Goal: Transaction & Acquisition: Purchase product/service

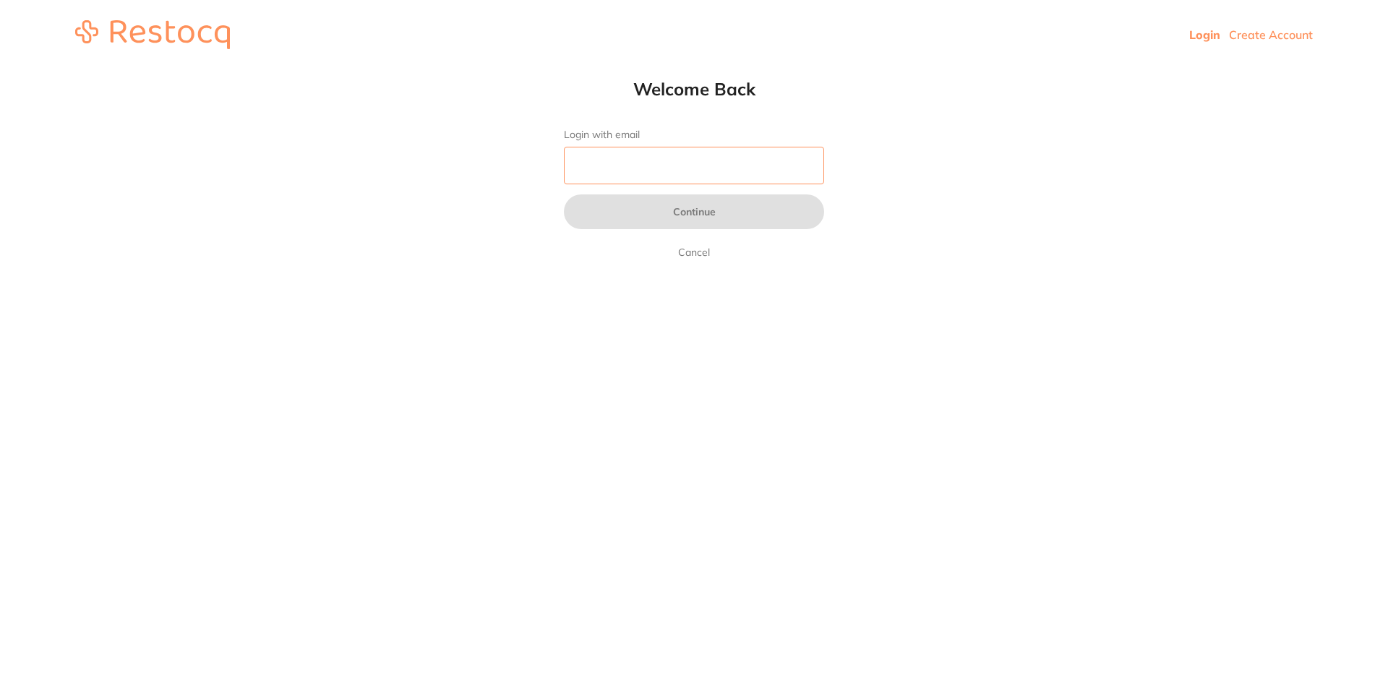
click at [667, 161] on input "Login with email" at bounding box center [694, 166] width 260 height 38
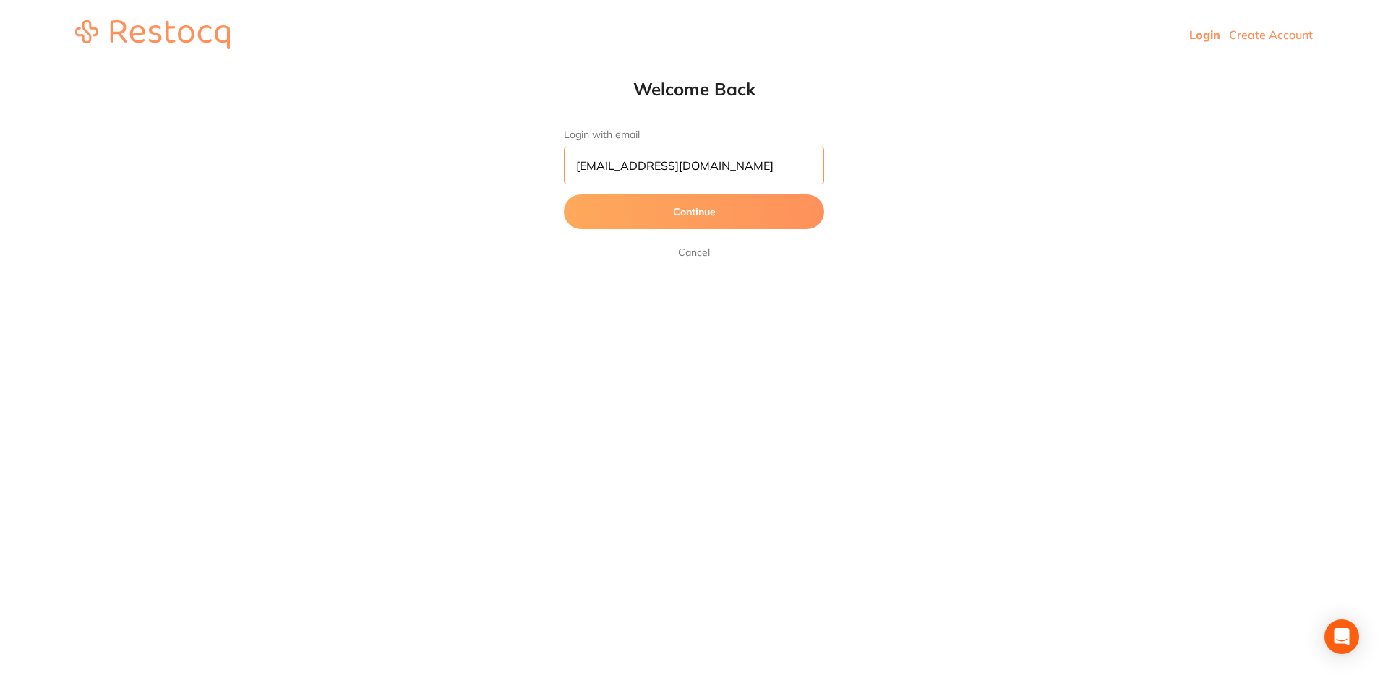
type input "[EMAIL_ADDRESS][DOMAIN_NAME]"
click at [564, 195] on button "Continue" at bounding box center [694, 212] width 260 height 35
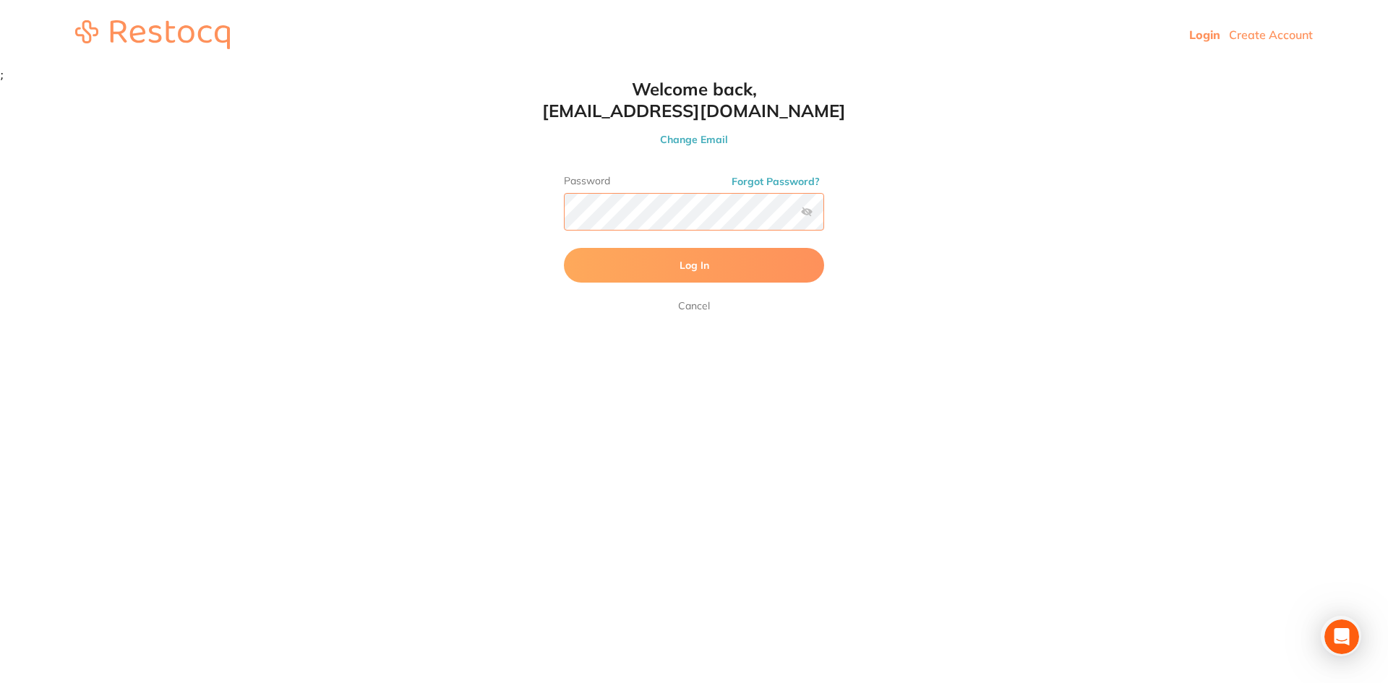
click at [564, 248] on button "Log In" at bounding box center [694, 265] width 260 height 35
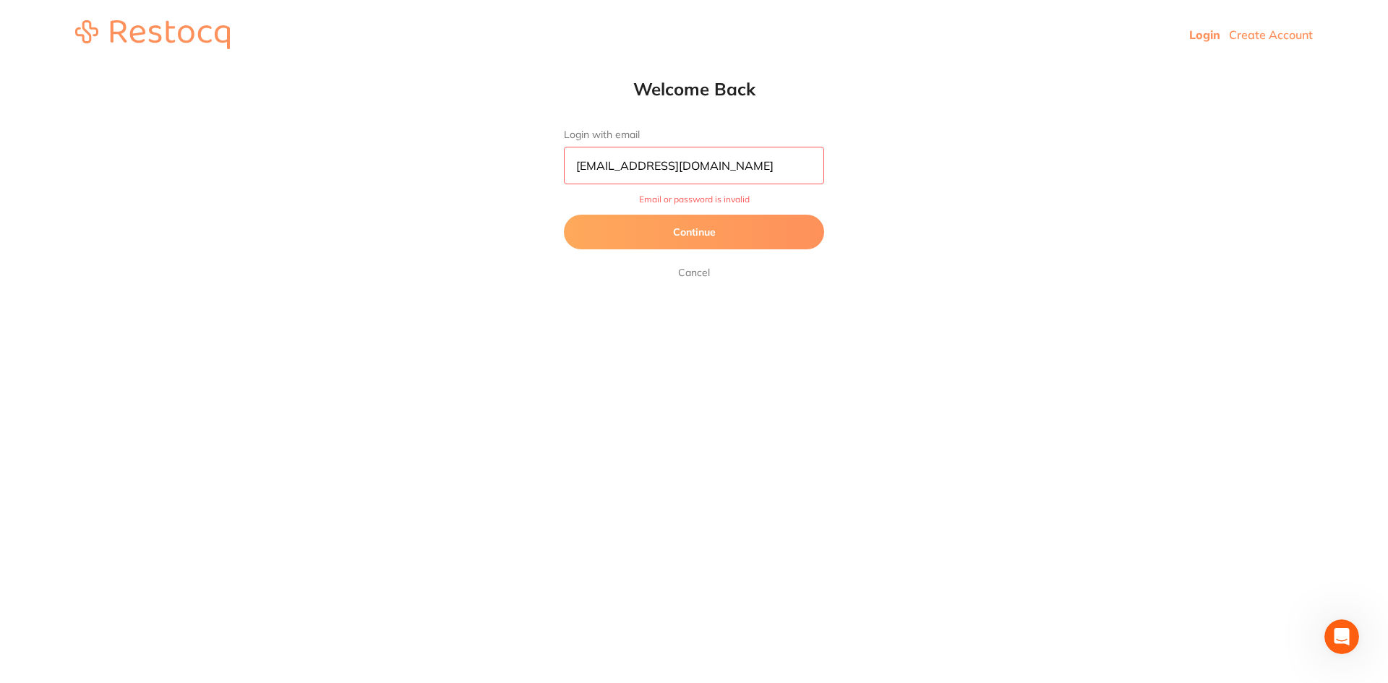
click at [694, 231] on button "Continue" at bounding box center [694, 232] width 260 height 35
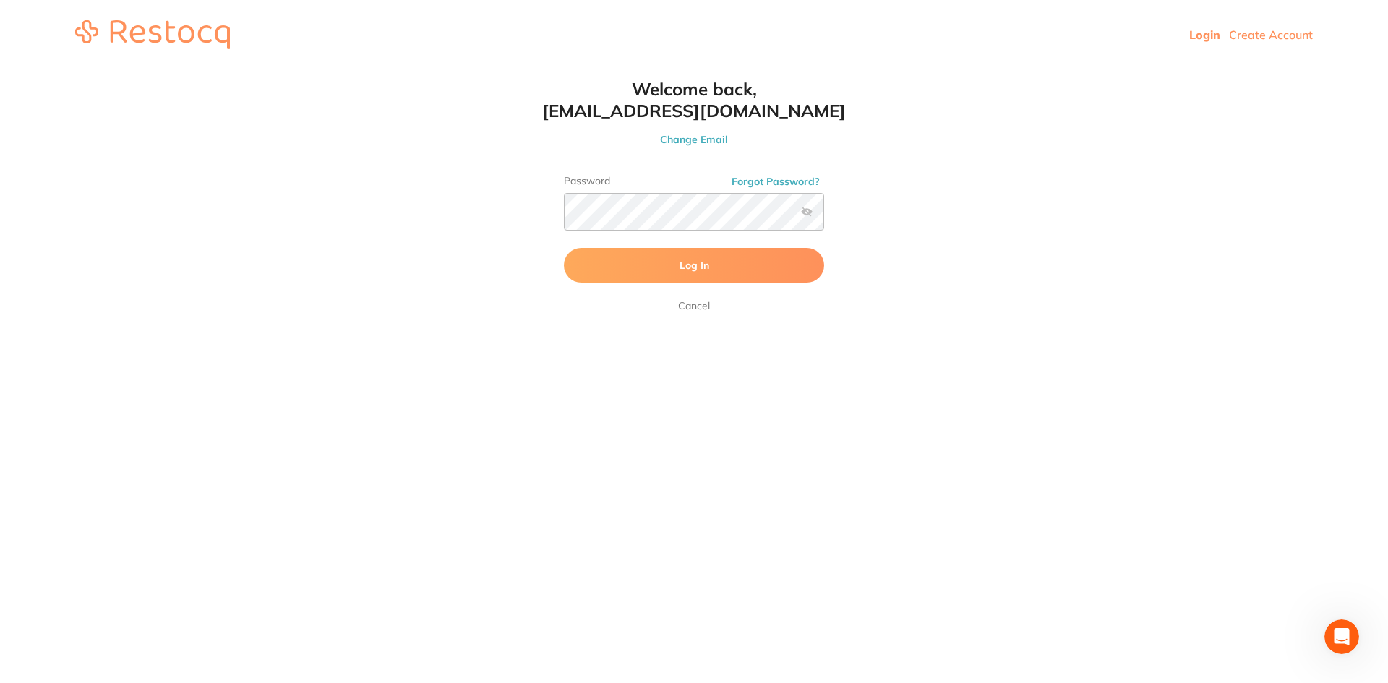
click at [808, 211] on label at bounding box center [807, 212] width 12 height 12
click at [824, 216] on input "checkbox" at bounding box center [824, 216] width 0 height 0
click at [564, 248] on button "Log In" at bounding box center [694, 265] width 260 height 35
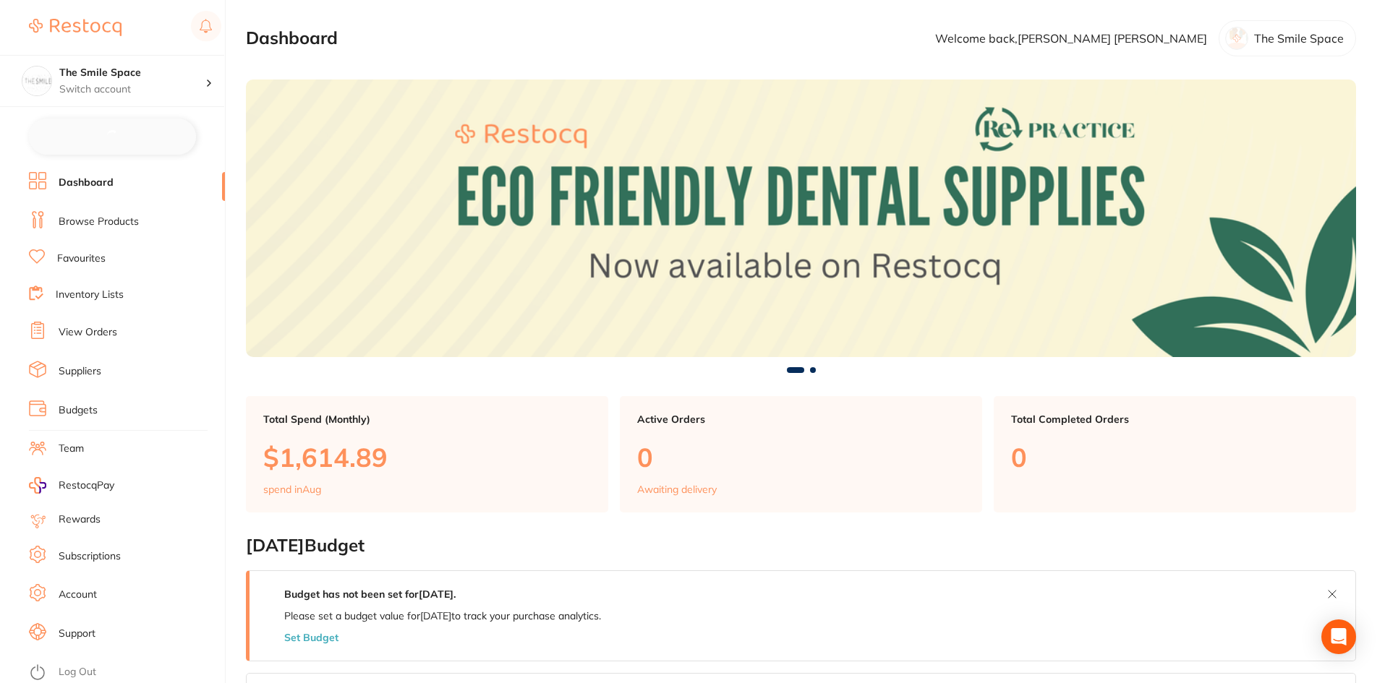
checkbox input "false"
click at [68, 218] on link "Browse Products" at bounding box center [99, 220] width 80 height 14
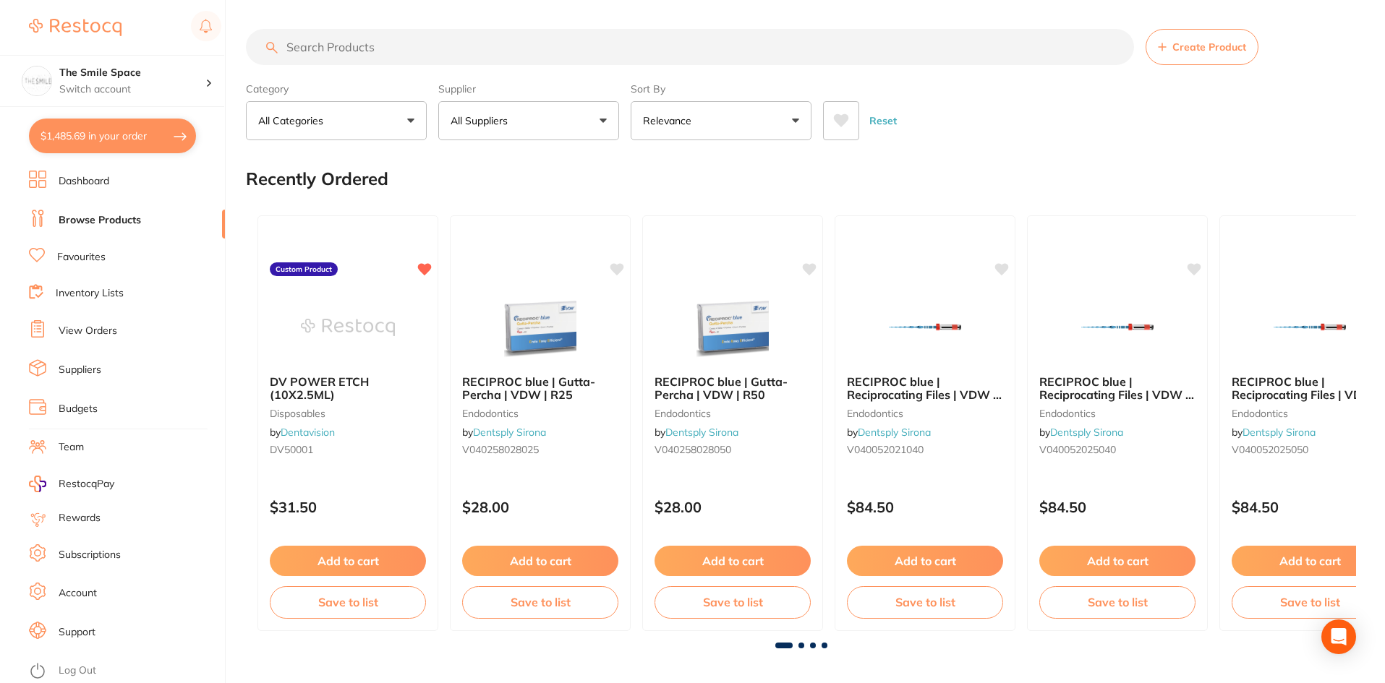
click at [505, 50] on input "search" at bounding box center [690, 47] width 888 height 36
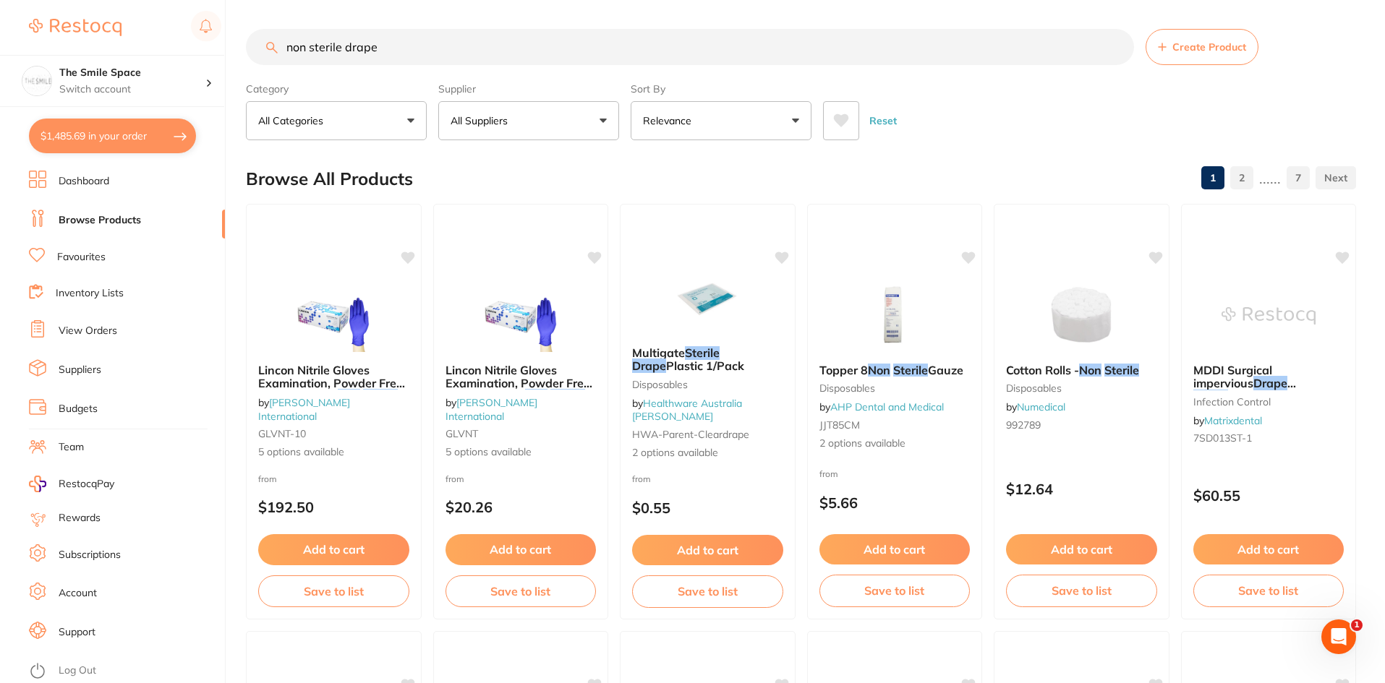
click at [434, 57] on input "non sterile drape" at bounding box center [690, 47] width 888 height 36
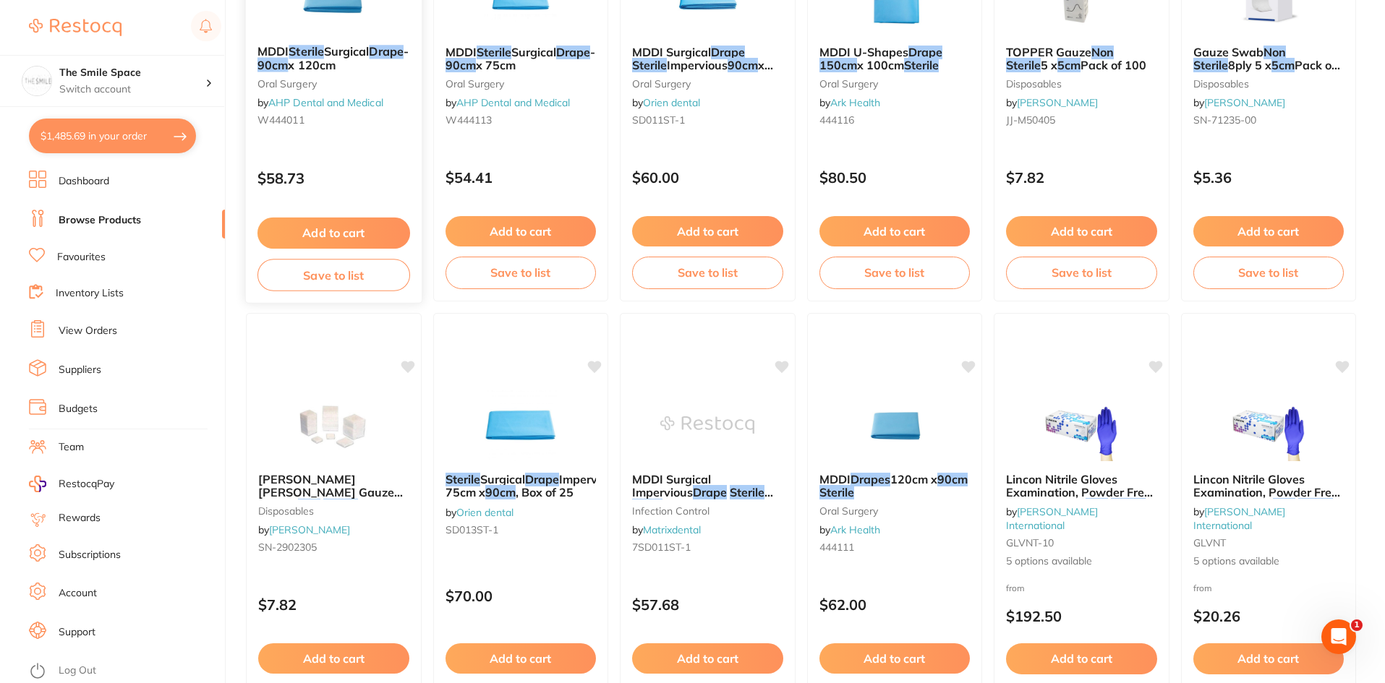
scroll to position [72, 0]
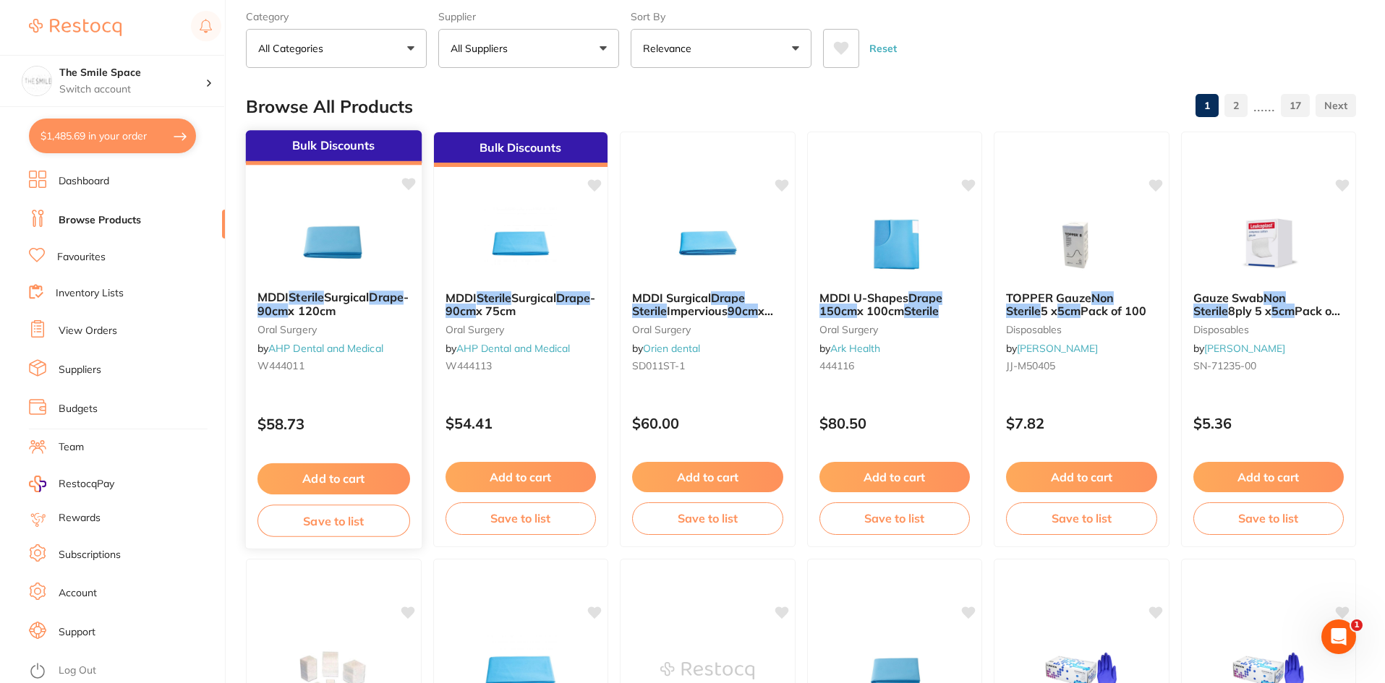
type input "non sterile drape 50cm"
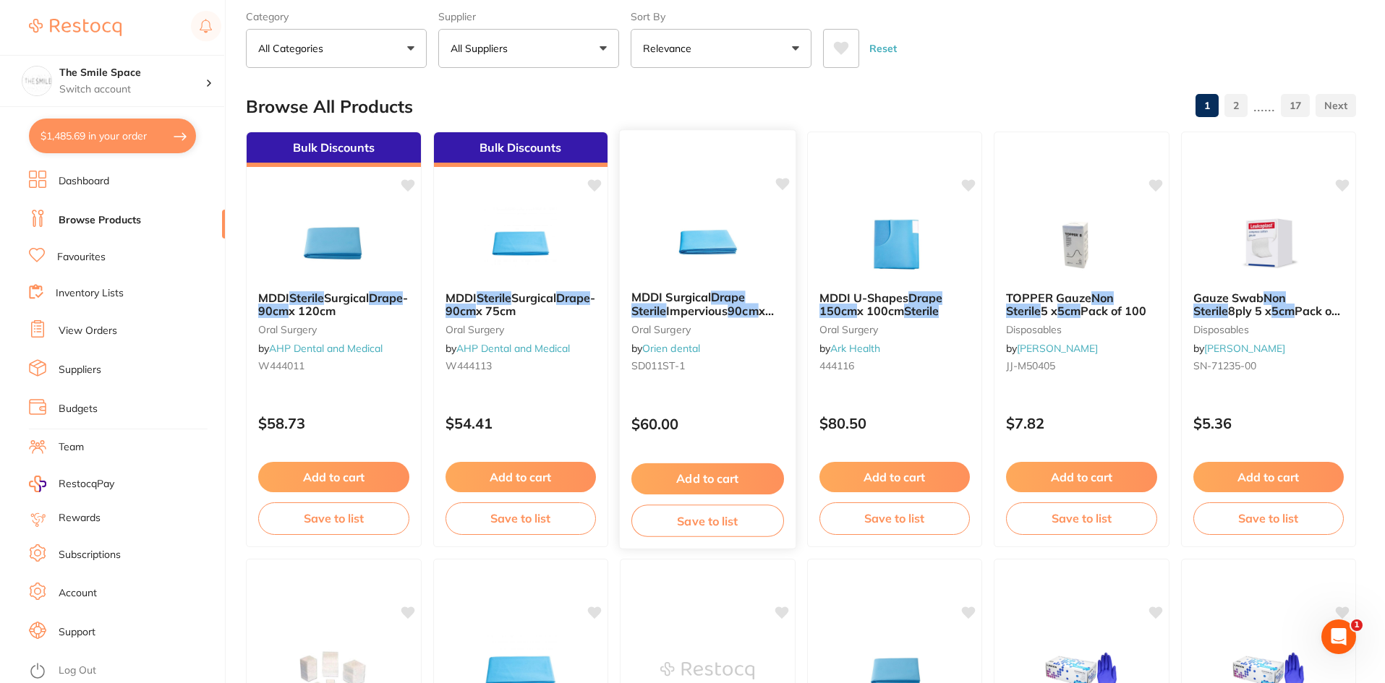
click at [676, 310] on span "Impervious" at bounding box center [696, 311] width 61 height 14
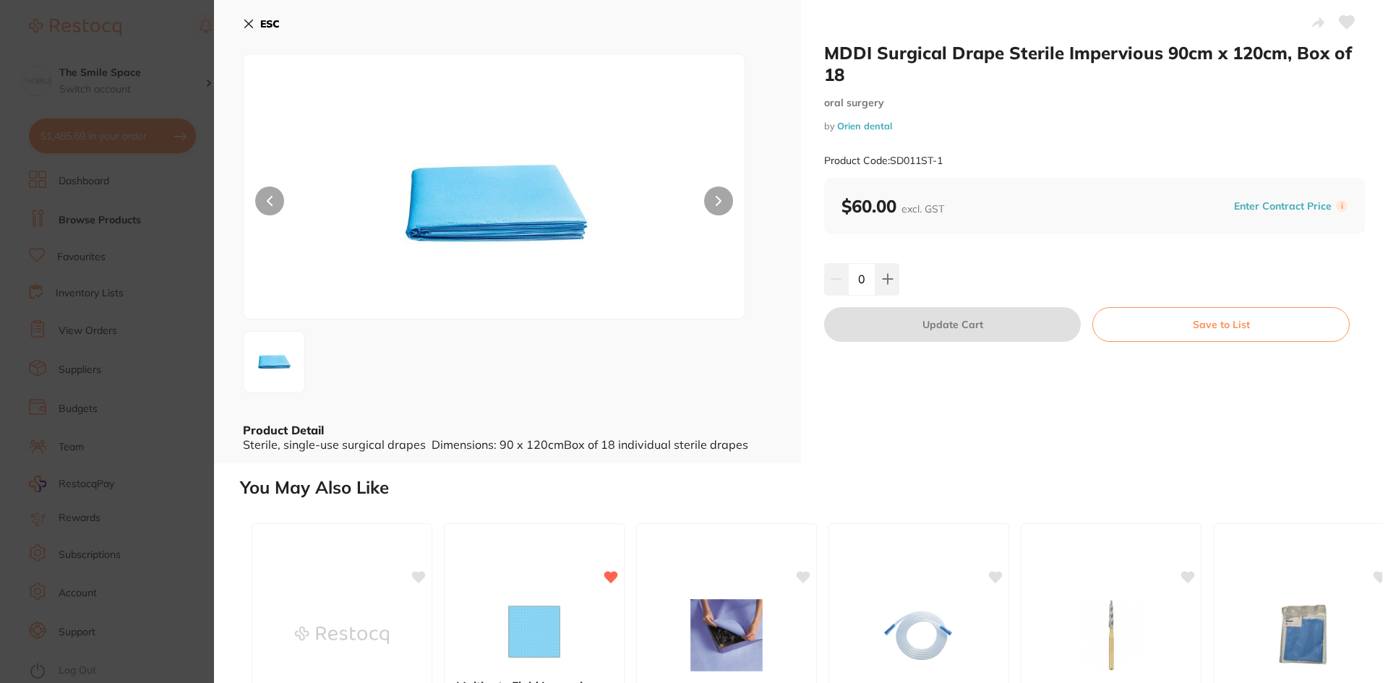
click at [172, 34] on section "MDDI Surgical Drape Sterile Impervious 90cm x 120cm, Box of 18 [MEDICAL_DATA] b…" at bounding box center [694, 341] width 1388 height 683
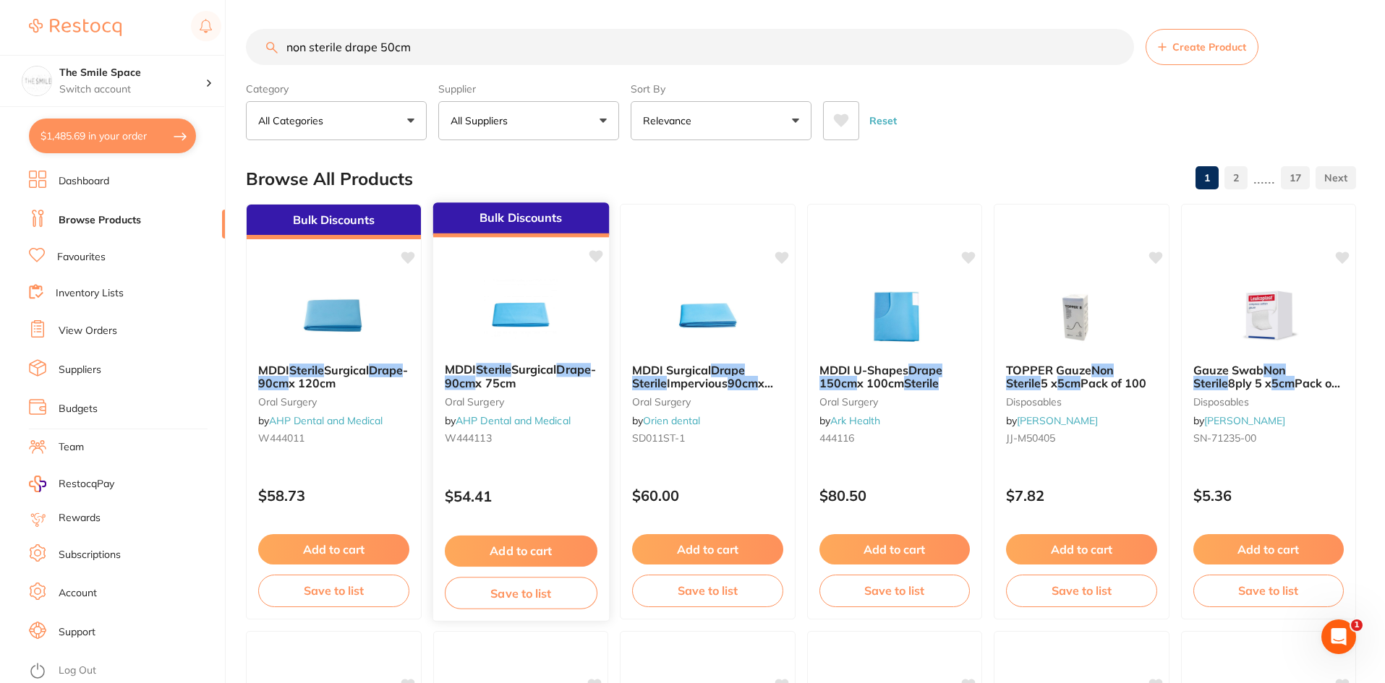
drag, startPoint x: 550, startPoint y: 542, endPoint x: 554, endPoint y: 331, distance: 211.2
click at [554, 331] on div "Bulk Discounts MDDI Sterile Surgical Drape - 90cm x 75cm [MEDICAL_DATA] by AHP …" at bounding box center [520, 412] width 177 height 420
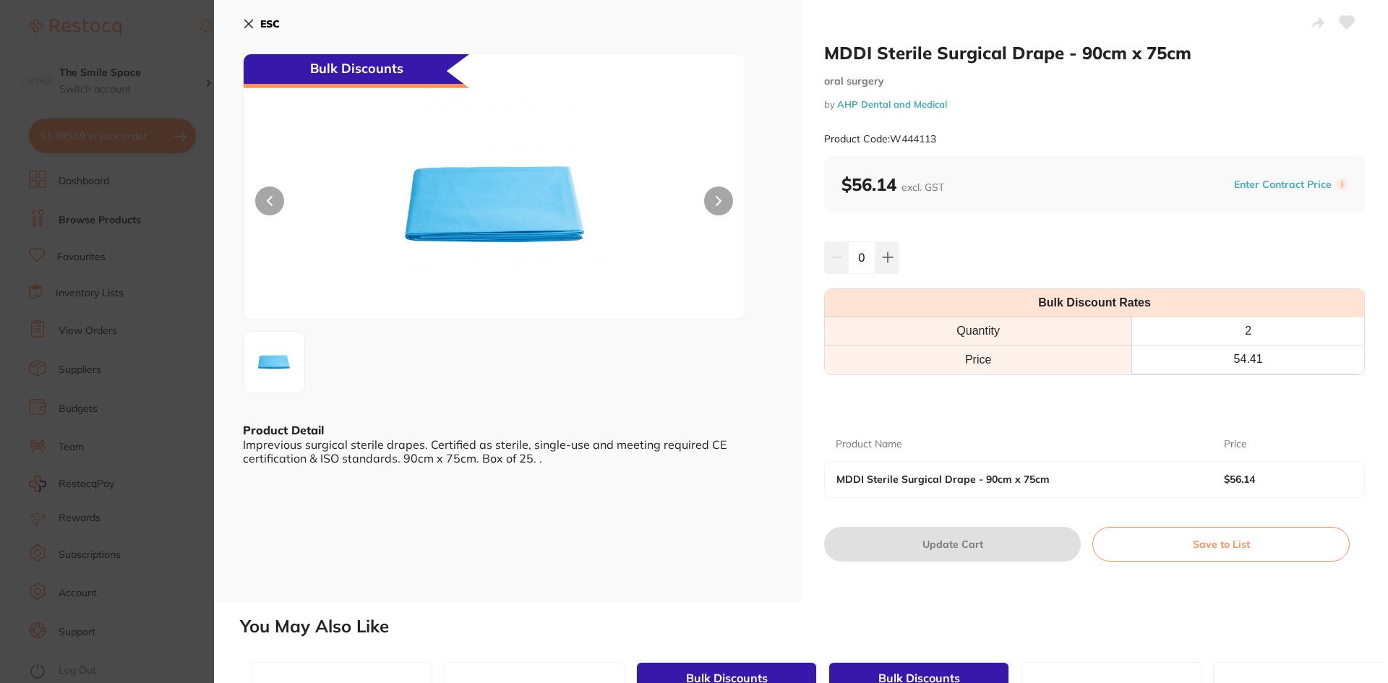
click at [713, 206] on button at bounding box center [718, 201] width 29 height 29
click at [531, 239] on img at bounding box center [494, 204] width 301 height 229
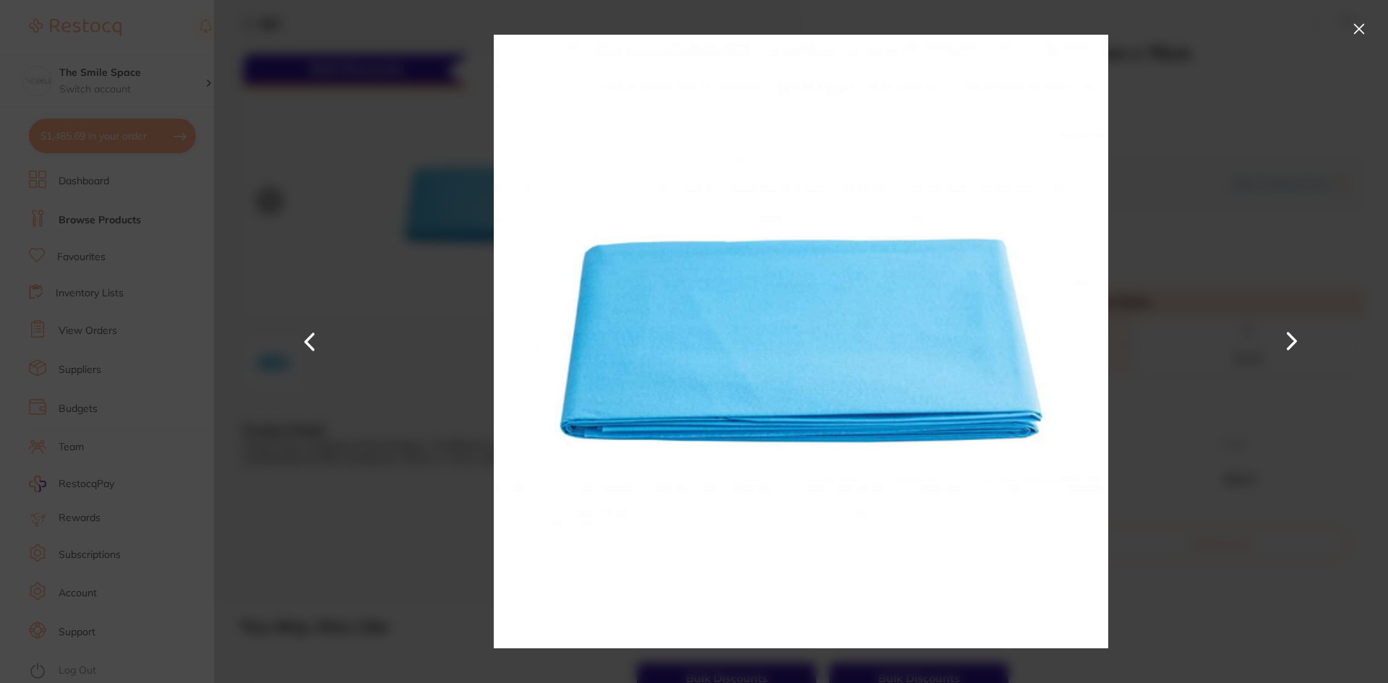
click at [1356, 29] on button at bounding box center [1359, 28] width 23 height 23
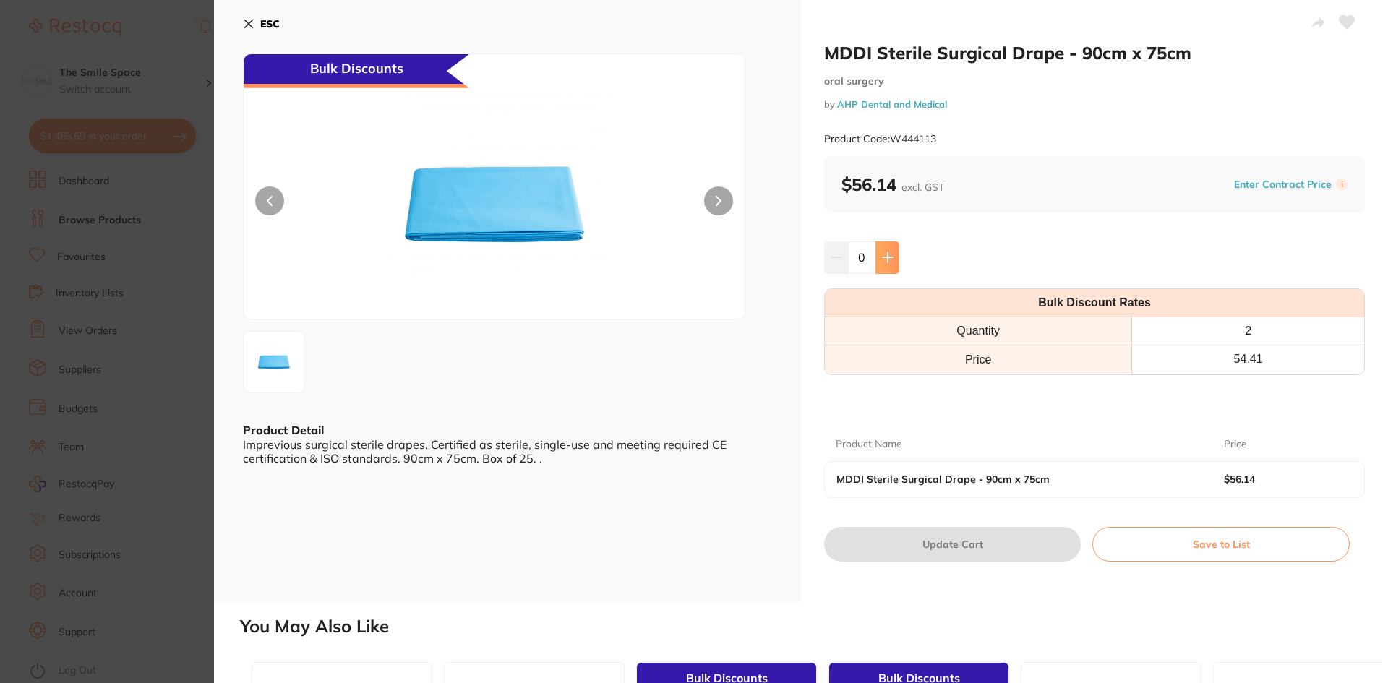
click at [895, 261] on button at bounding box center [888, 258] width 24 height 32
type input "1"
click at [974, 547] on button "Update Cart" at bounding box center [952, 544] width 257 height 35
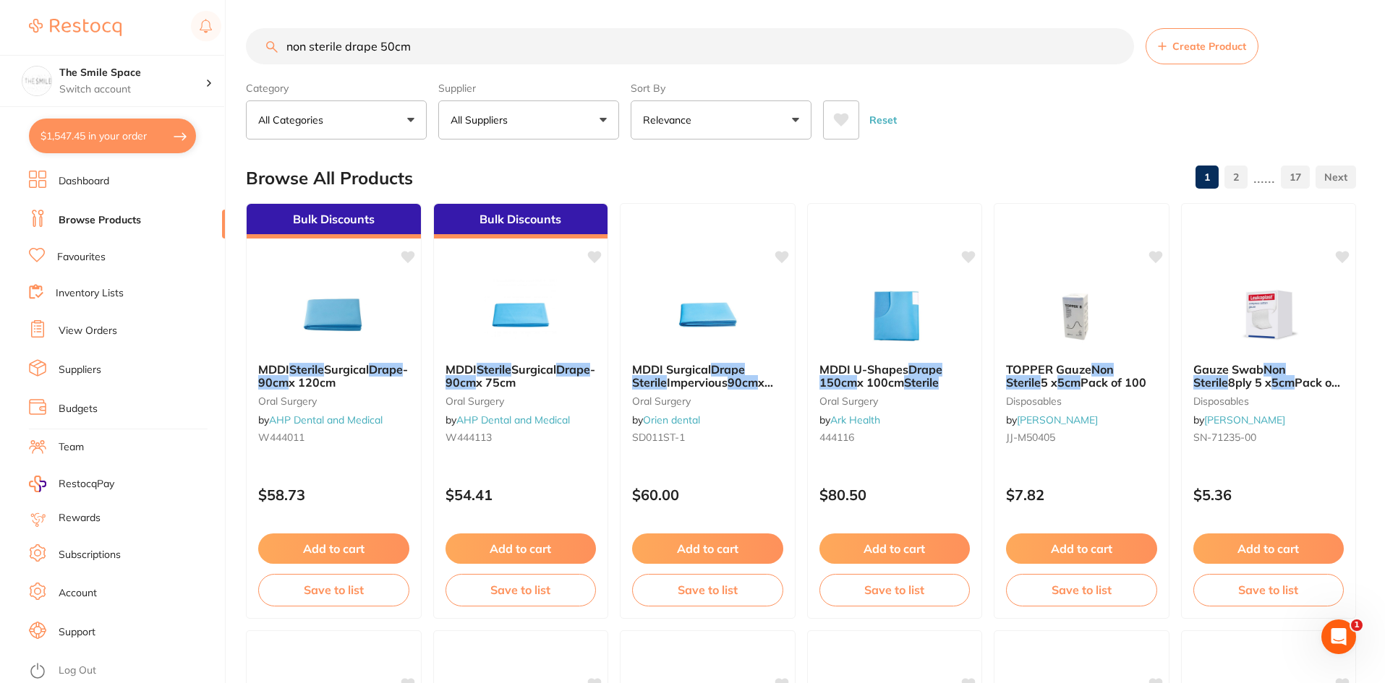
click at [417, 51] on input "non sterile drape 50cm" at bounding box center [690, 46] width 888 height 36
drag, startPoint x: 449, startPoint y: 54, endPoint x: 131, endPoint y: 43, distance: 318.4
click at [0, 41] on div "$1,547.45 The Smile Space Switch account The Smile Space $1,547.45 in your orde…" at bounding box center [692, 340] width 1385 height 683
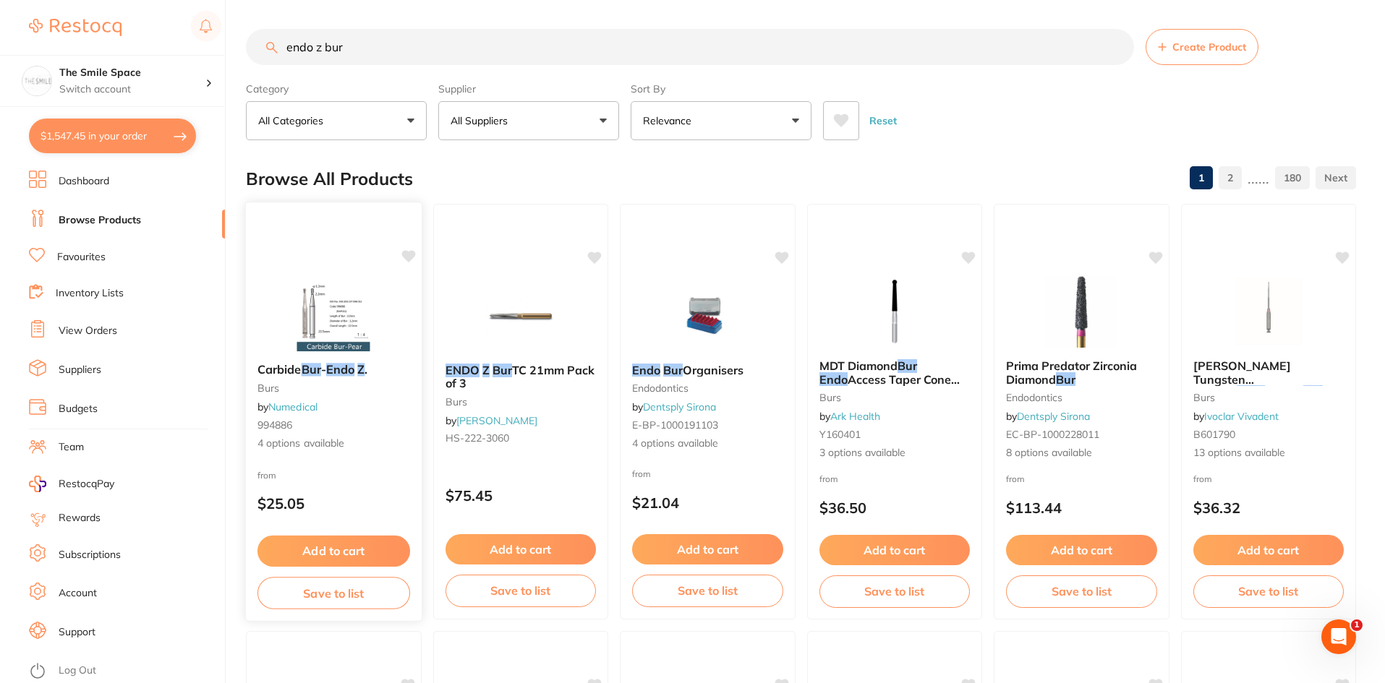
click at [300, 448] on span "4 options available" at bounding box center [333, 444] width 153 height 14
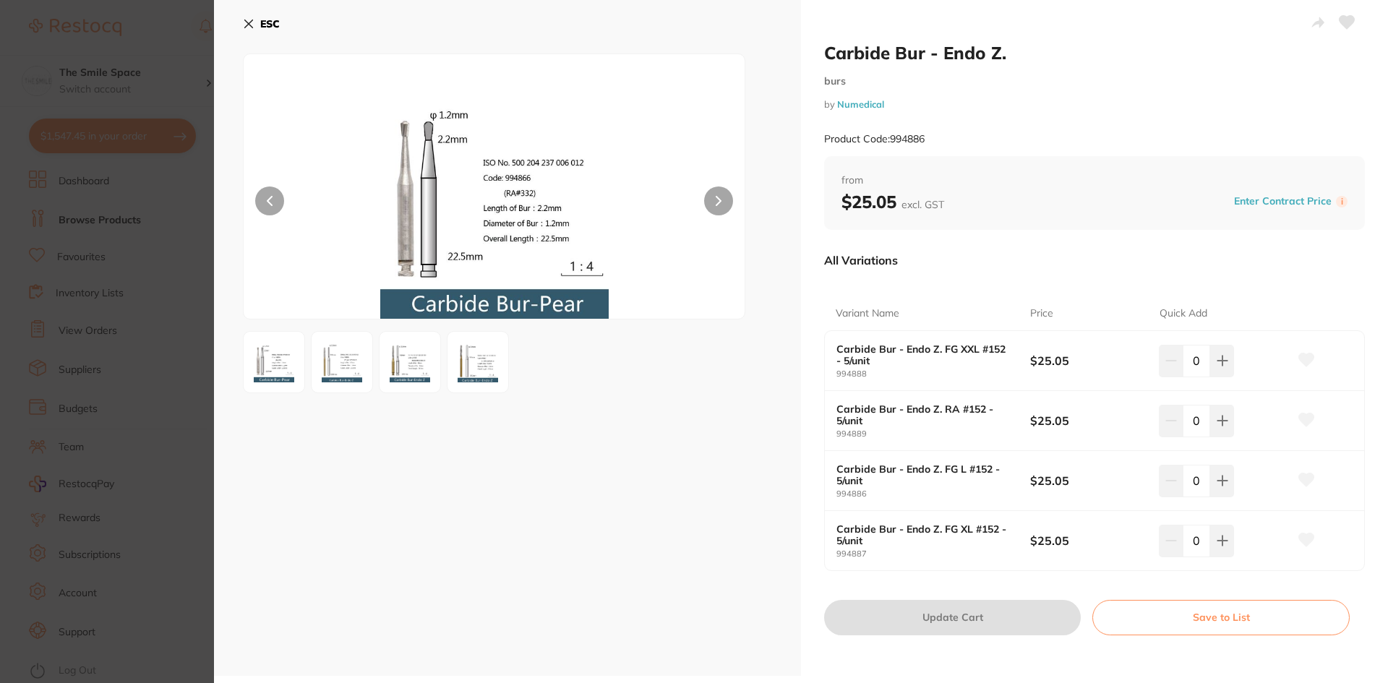
click at [350, 367] on img at bounding box center [342, 362] width 52 height 52
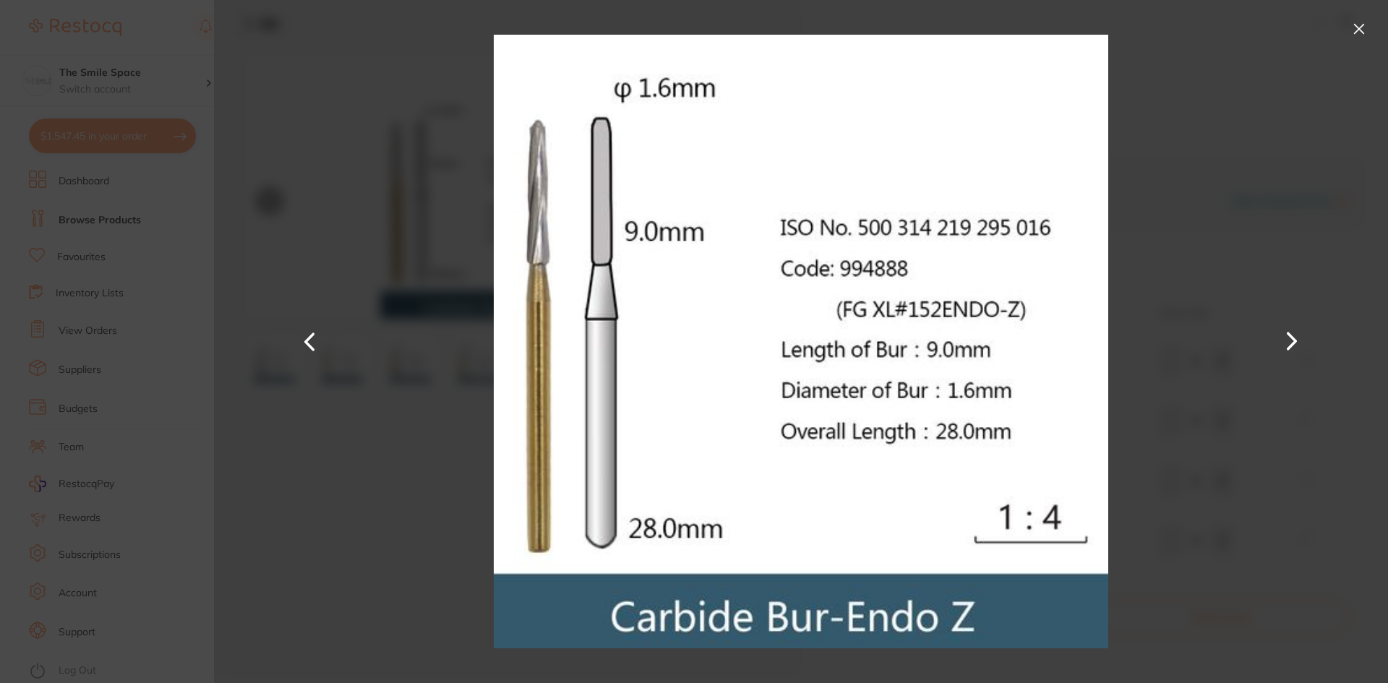
click at [183, 222] on section "Carbide Bur - Endo Z. burs by Numedical Product Code: 994886 ESC Carbide Bur - …" at bounding box center [694, 341] width 1388 height 683
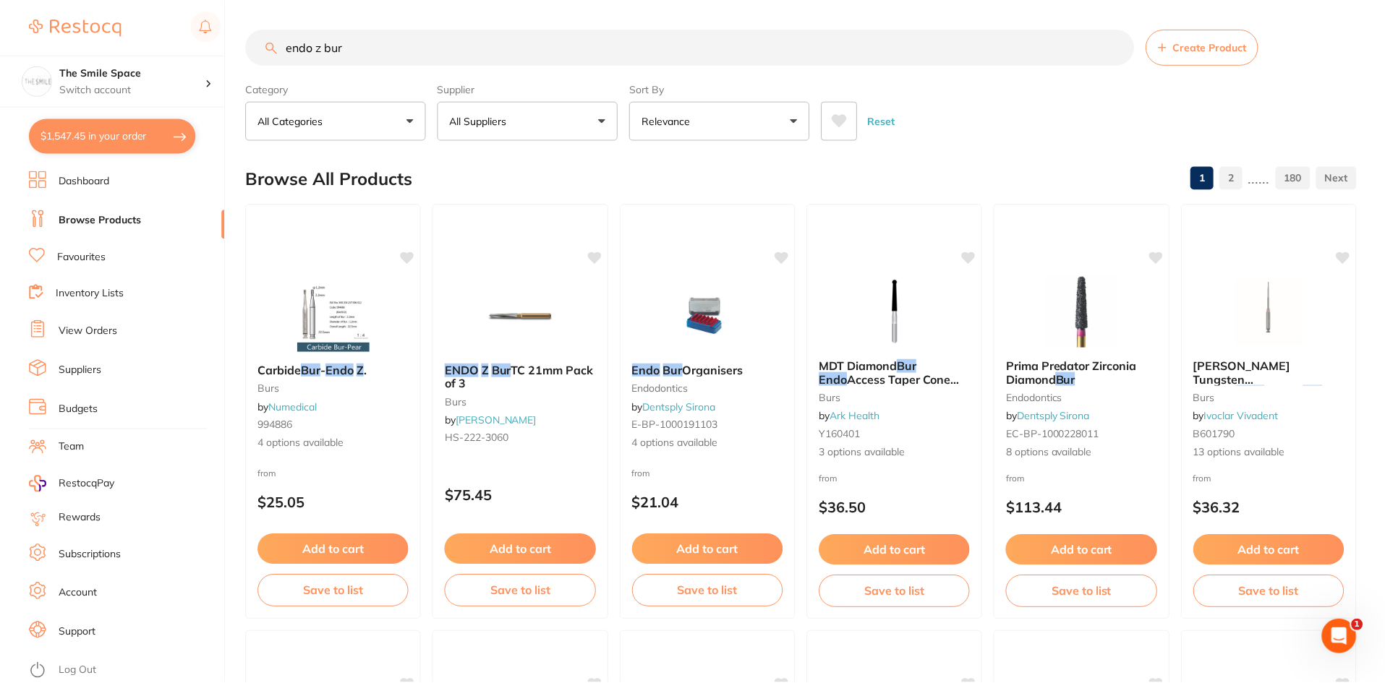
scroll to position [1, 0]
click at [385, 51] on input "endo z bur" at bounding box center [690, 46] width 888 height 36
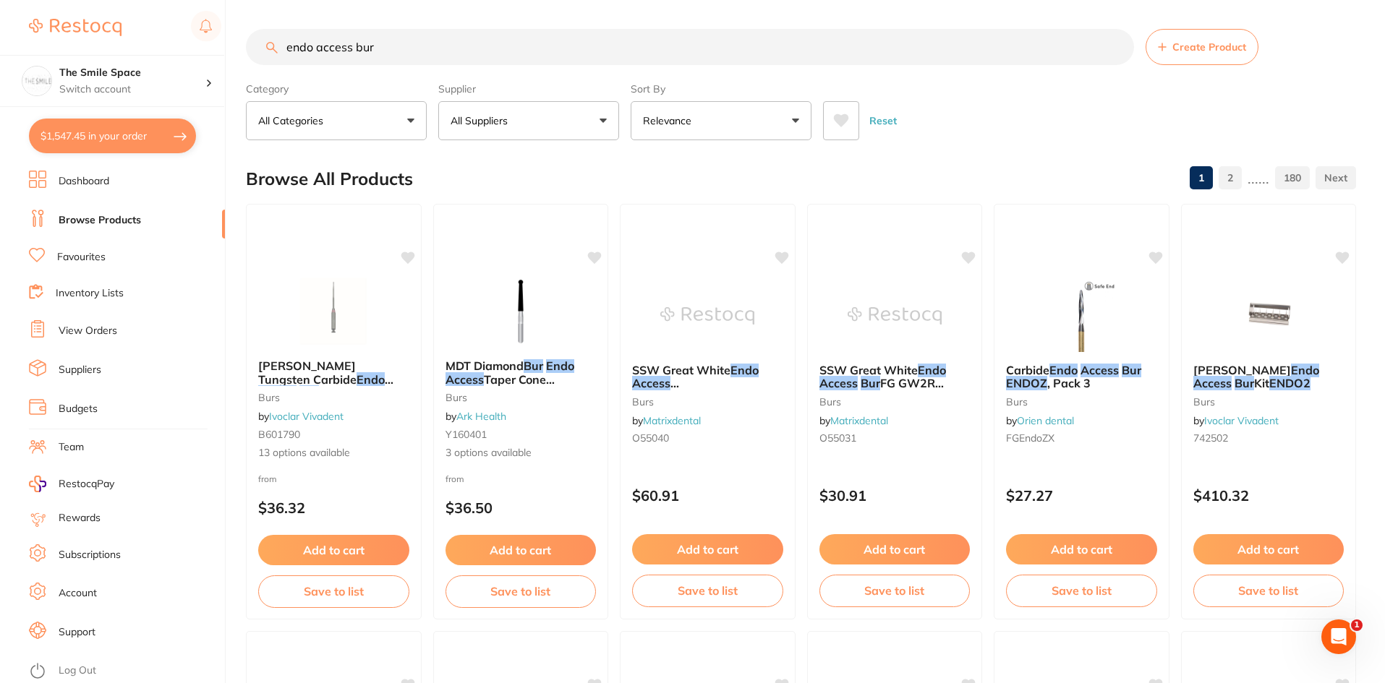
scroll to position [0, 0]
drag, startPoint x: 406, startPoint y: 46, endPoint x: 0, endPoint y: 44, distance: 405.7
click at [0, 44] on div "$1,547.45 The Smile Space Switch account The Smile Space $1,547.45 in your orde…" at bounding box center [692, 341] width 1385 height 683
type input "l"
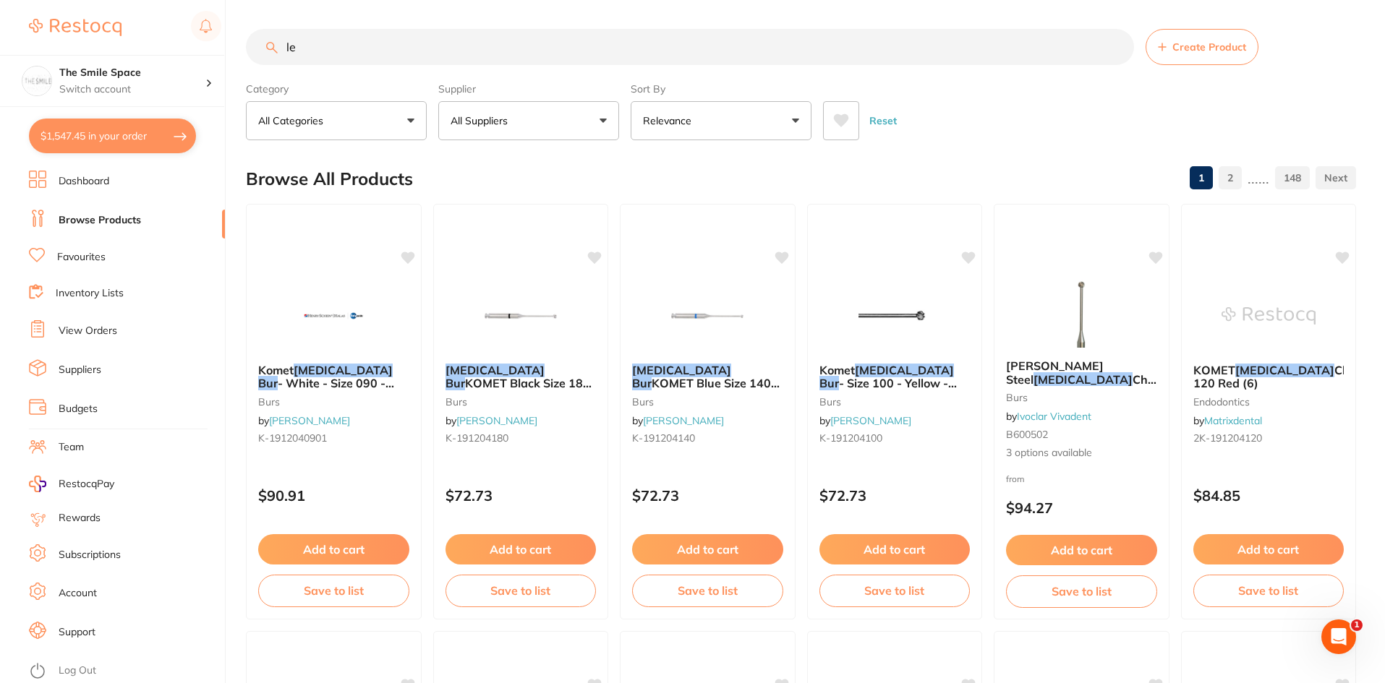
type input "l"
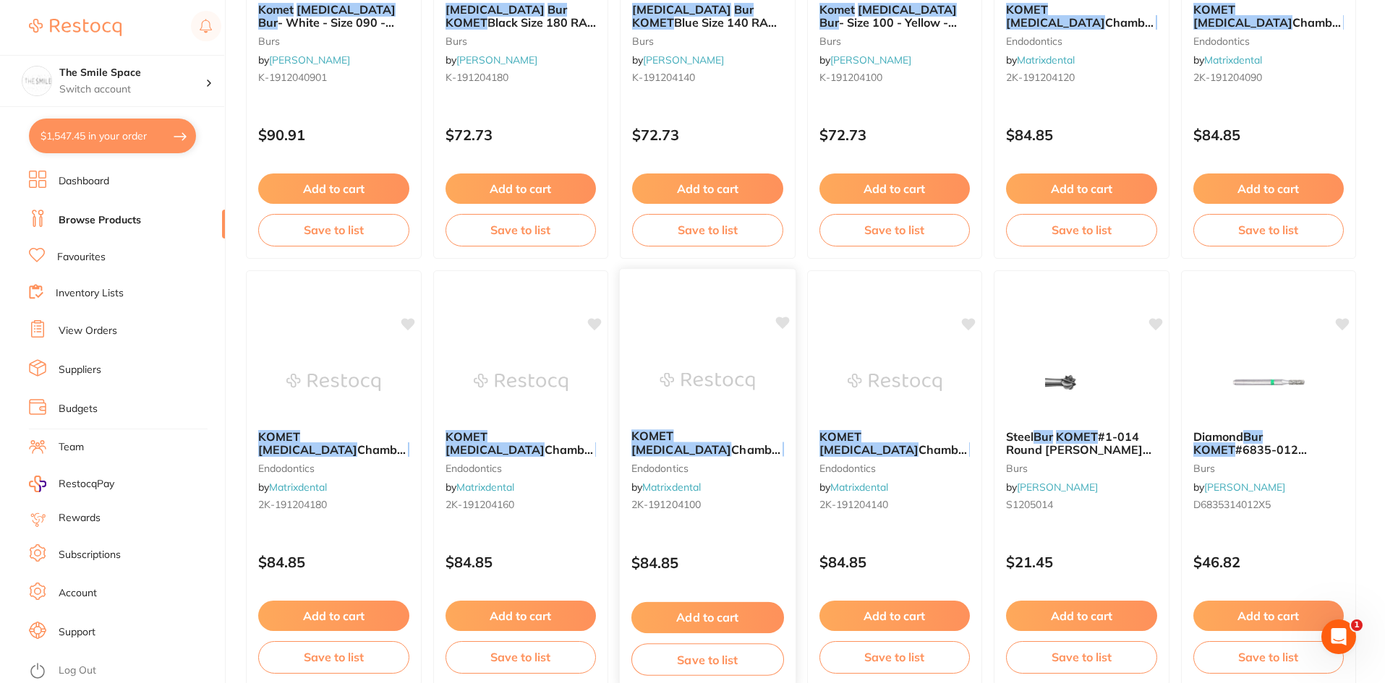
scroll to position [362, 0]
type input "komet [MEDICAL_DATA] bur"
click at [118, 132] on button "$1,547.45 in your order" at bounding box center [112, 136] width 167 height 35
checkbox input "true"
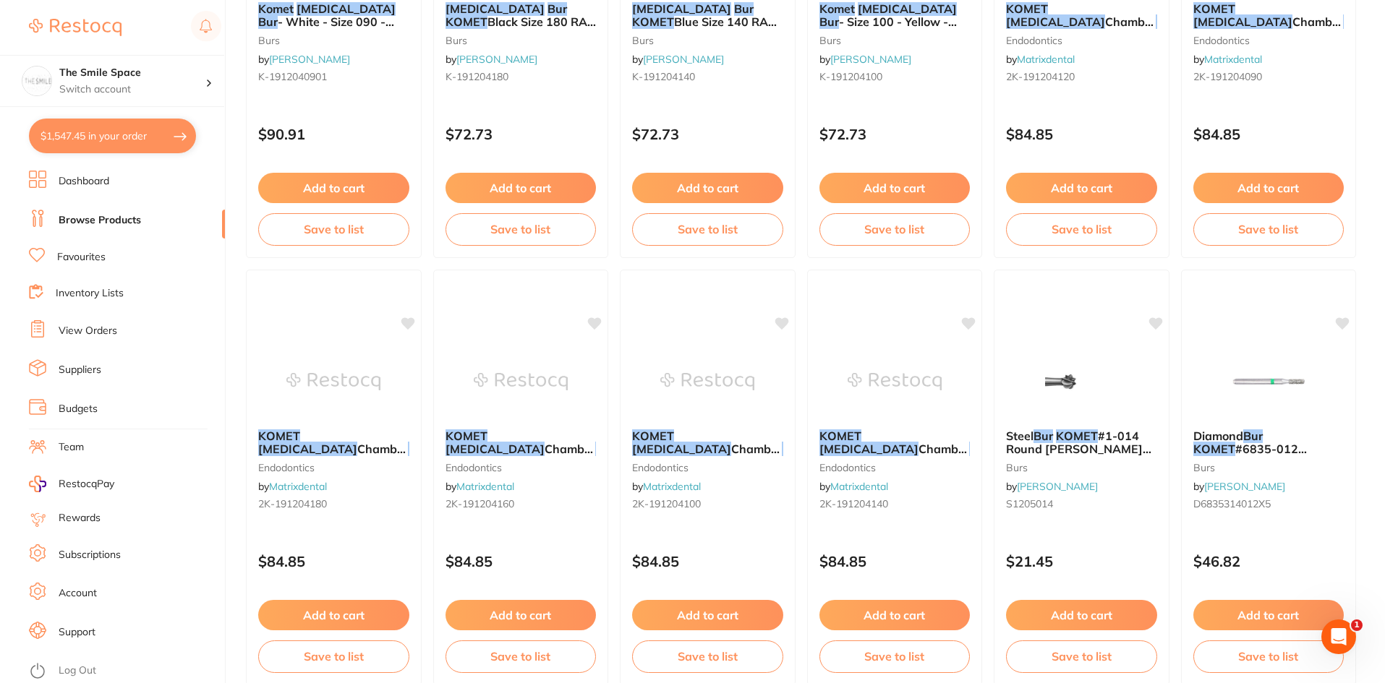
checkbox input "true"
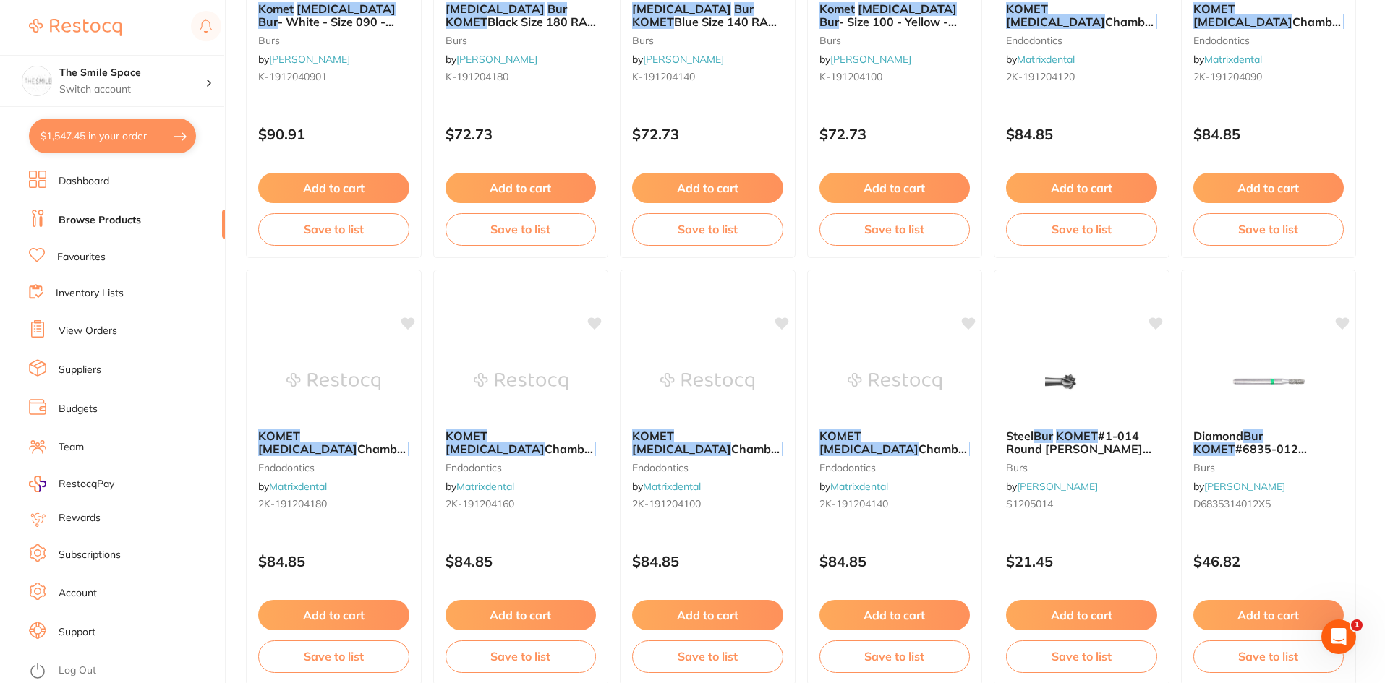
checkbox input "true"
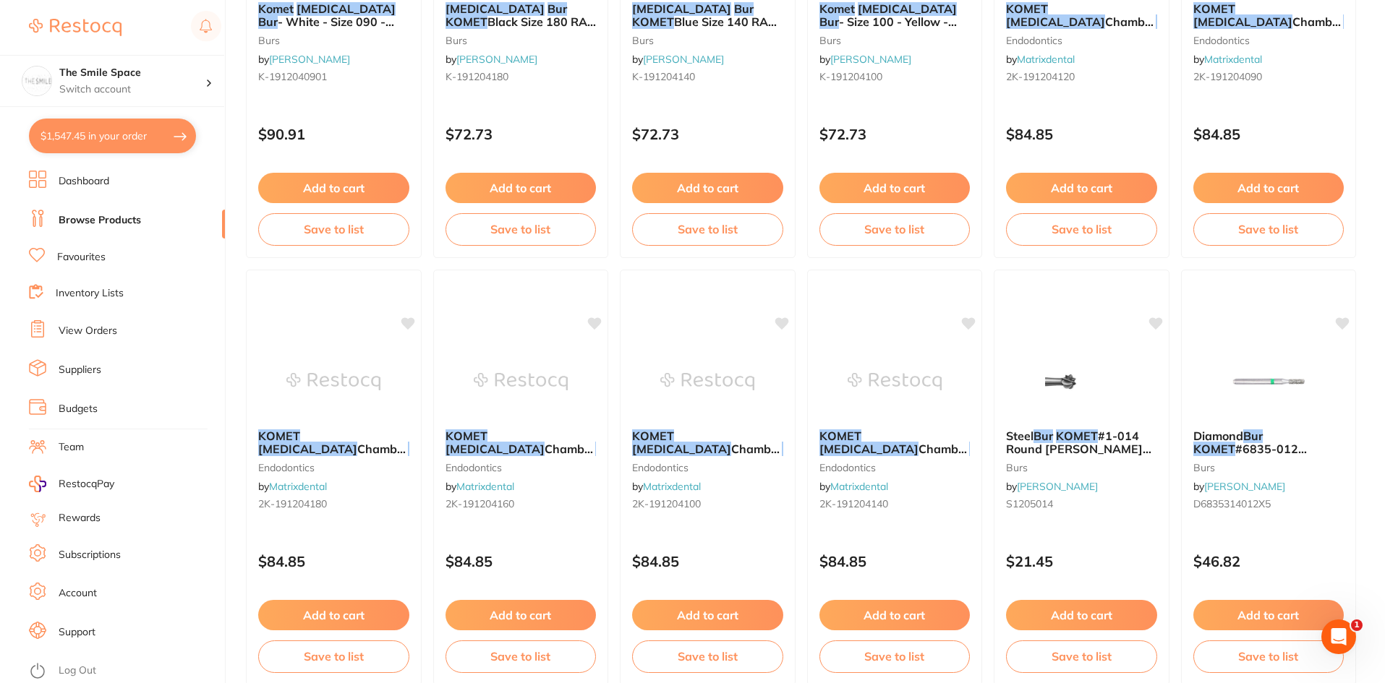
checkbox input "true"
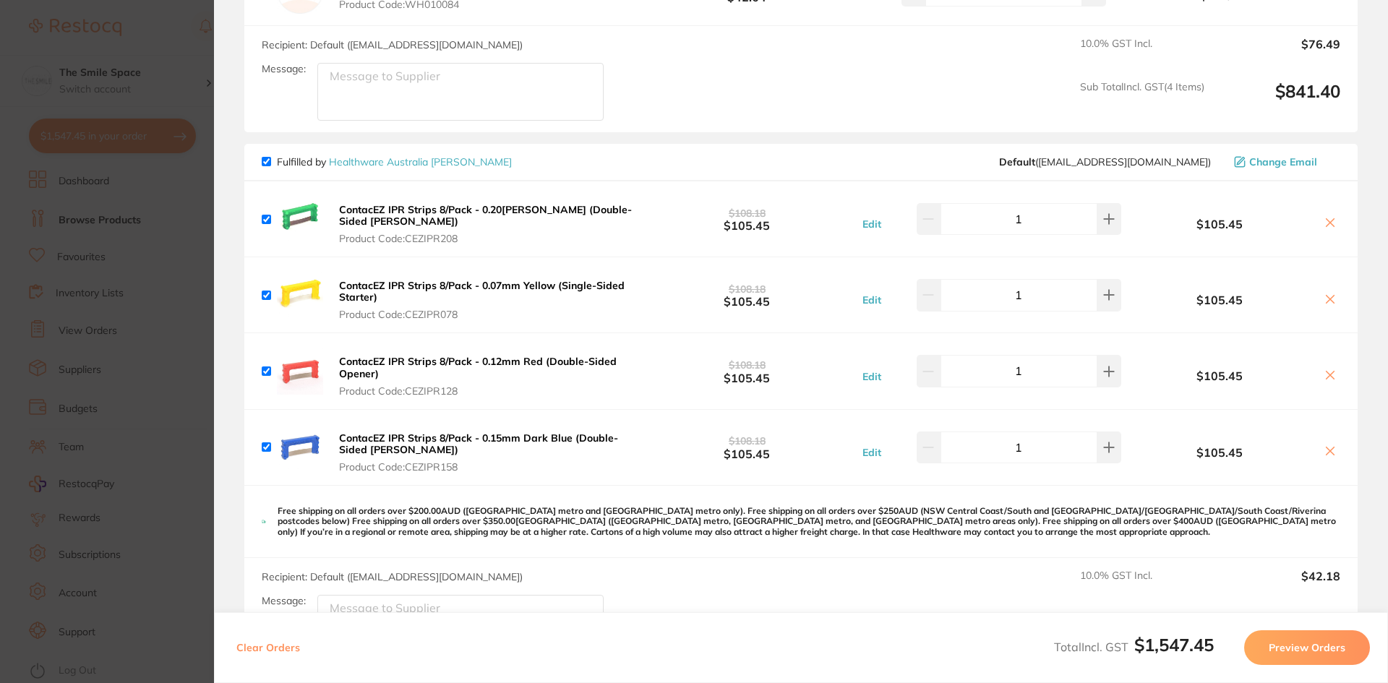
scroll to position [707, 0]
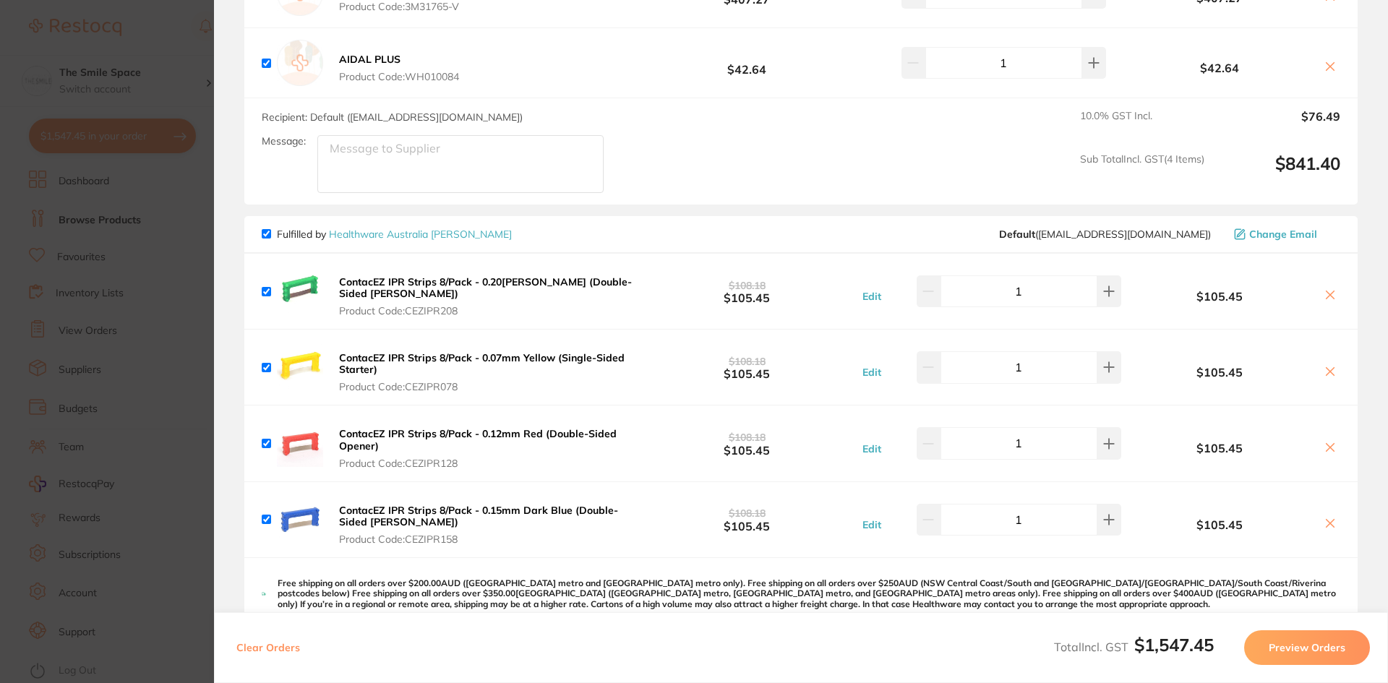
click at [184, 229] on section "Update RRP Set your pre negotiated price for this item. Item Agreed RRP (excl. …" at bounding box center [694, 341] width 1388 height 683
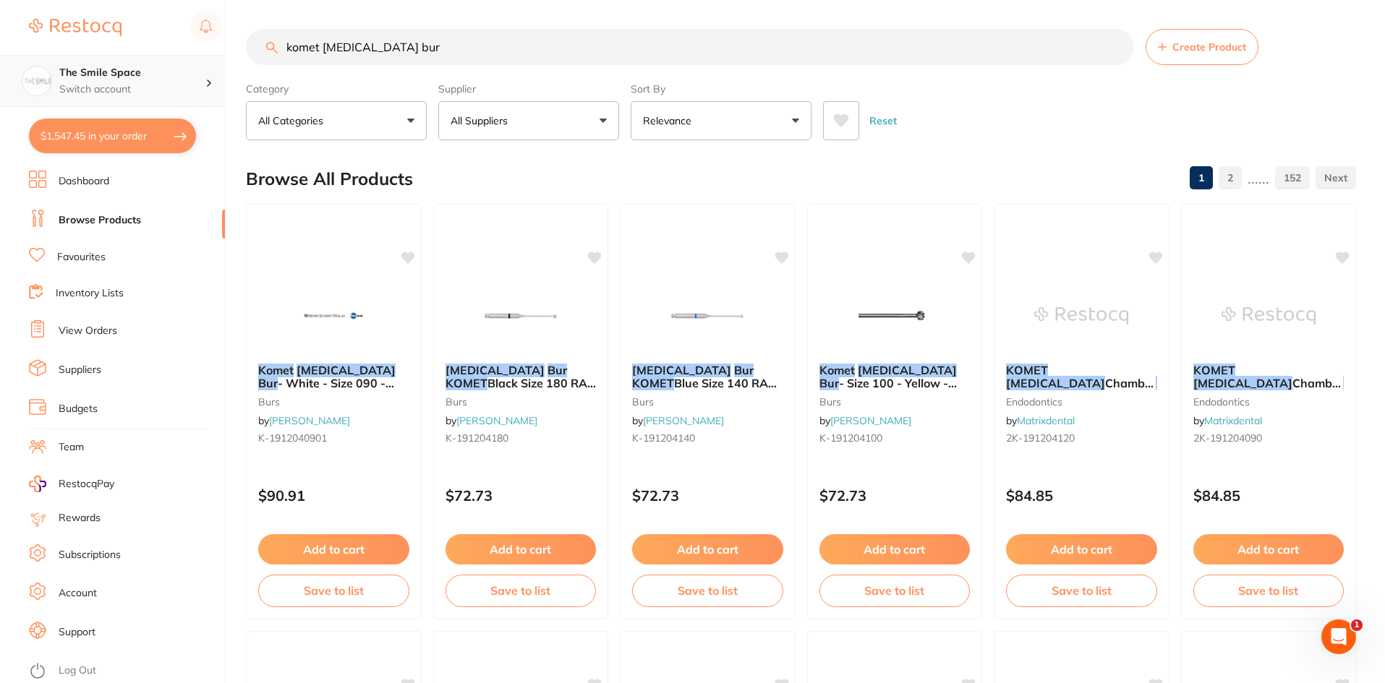
scroll to position [1, 0]
drag, startPoint x: 443, startPoint y: 51, endPoint x: 0, endPoint y: 69, distance: 443.7
click at [0, 69] on div "$1,547.45 The Smile Space Switch account The Smile Space $1,547.45 in your orde…" at bounding box center [692, 341] width 1385 height 683
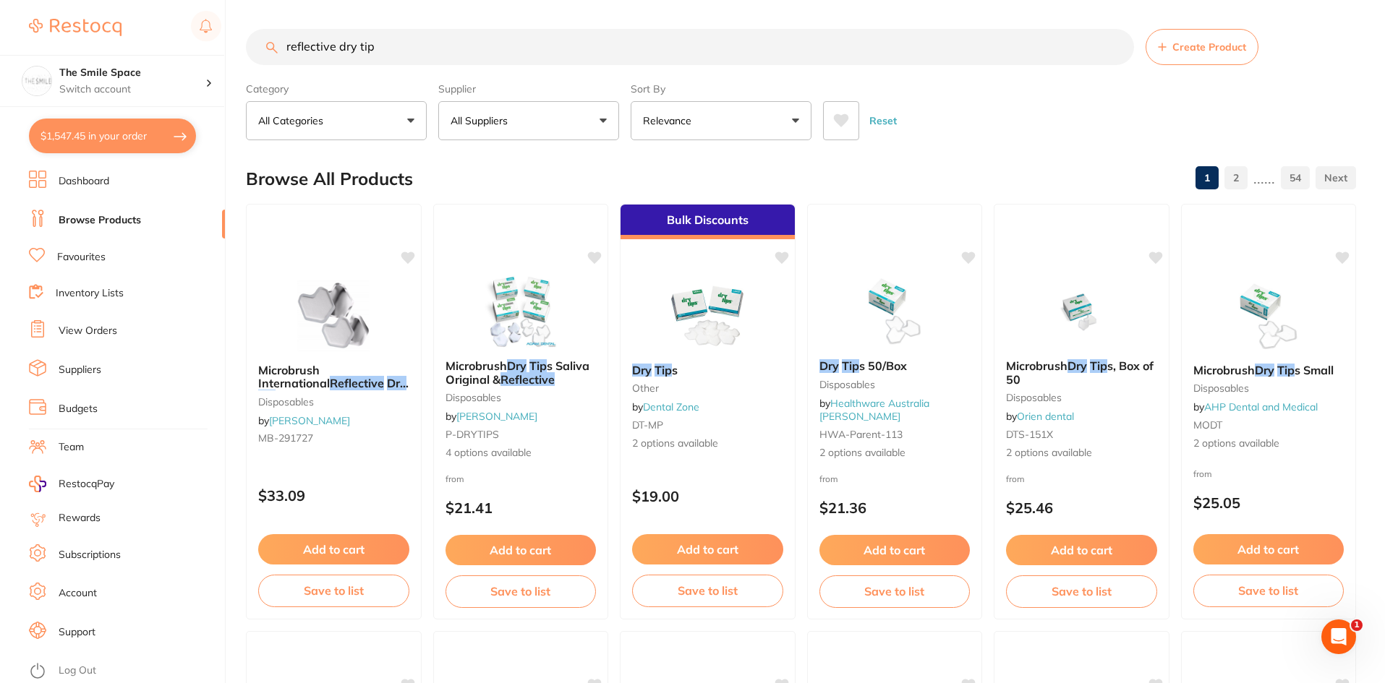
scroll to position [0, 0]
type input "reflective dry tip"
click at [514, 456] on span "4 options available" at bounding box center [520, 453] width 153 height 14
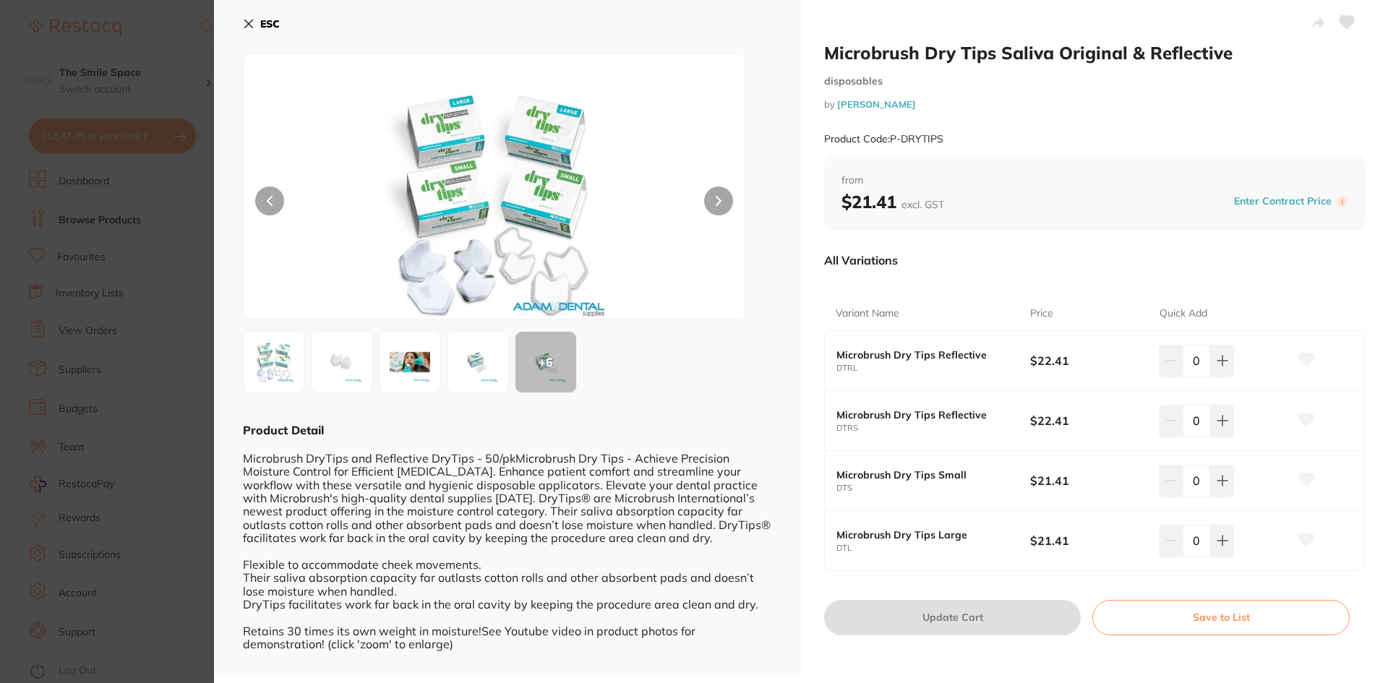
scroll to position [4, 0]
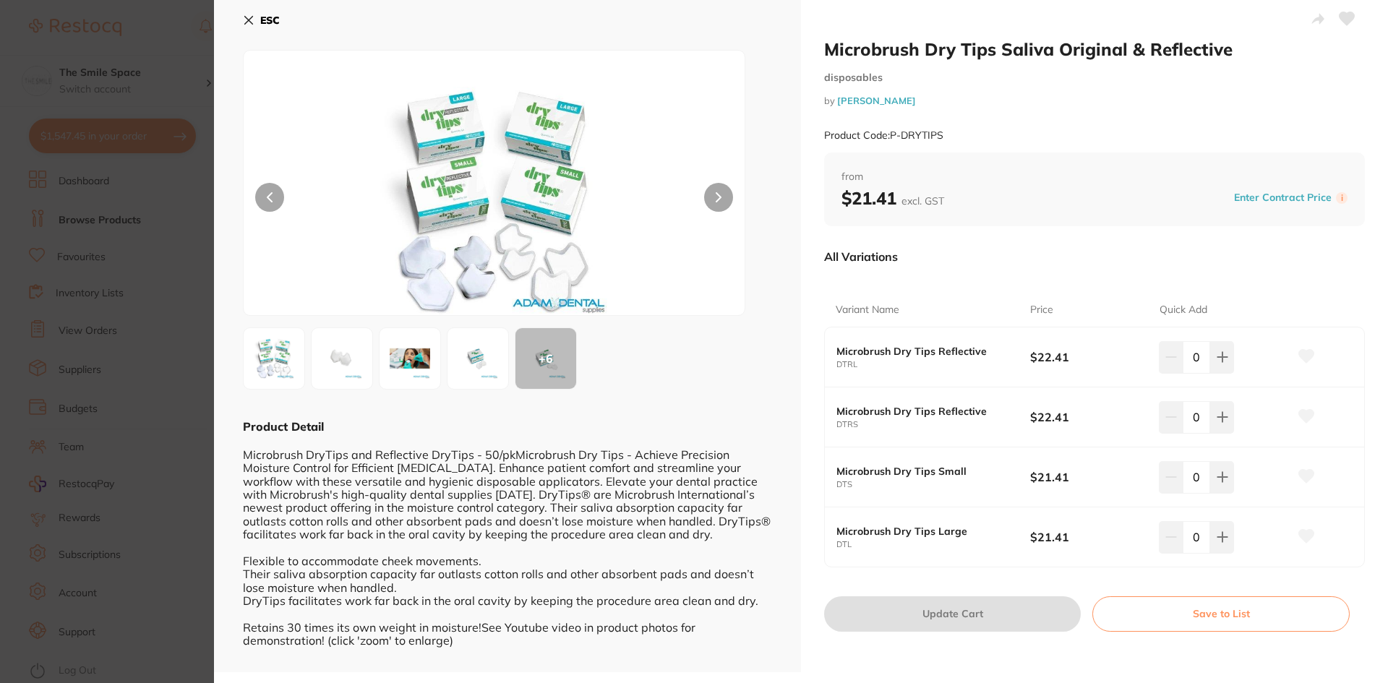
click at [132, 182] on section "Microbrush Dry Tips Saliva Original & Reflective disposables by [PERSON_NAME] P…" at bounding box center [694, 341] width 1388 height 683
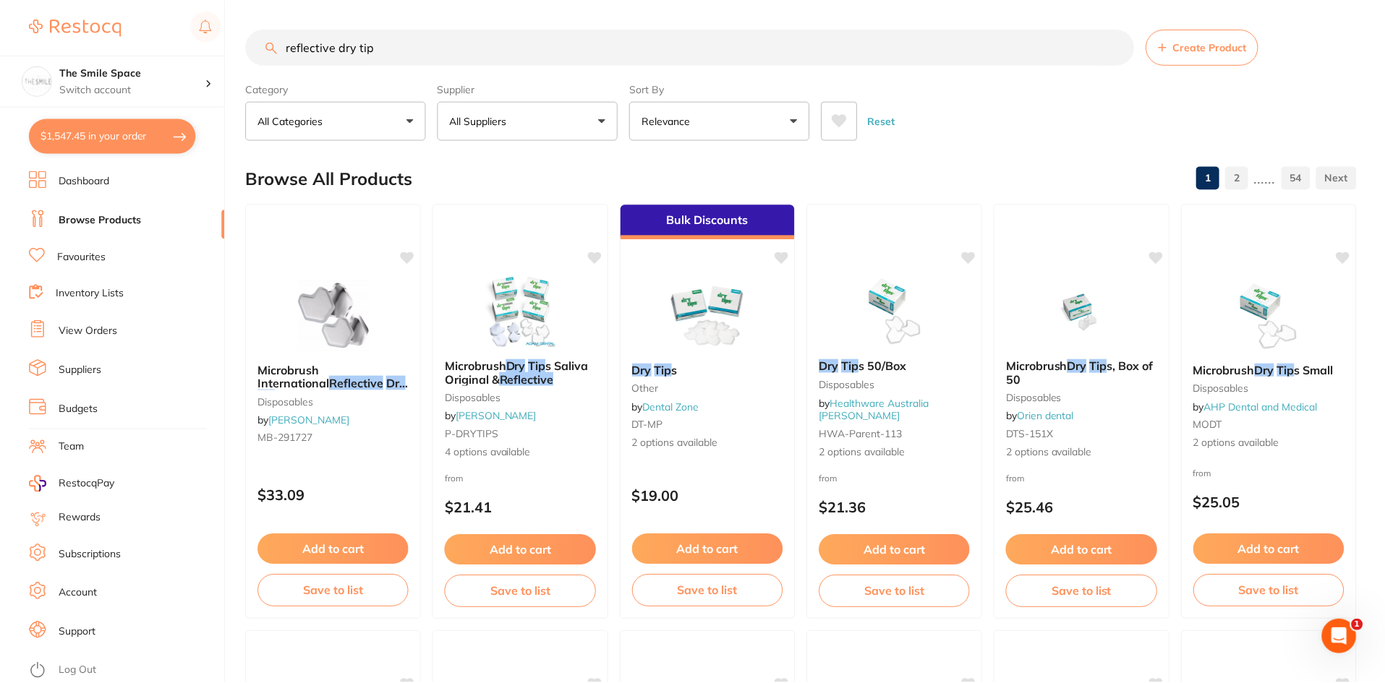
scroll to position [1, 0]
click at [123, 135] on button "$1,547.45 in your order" at bounding box center [112, 136] width 167 height 35
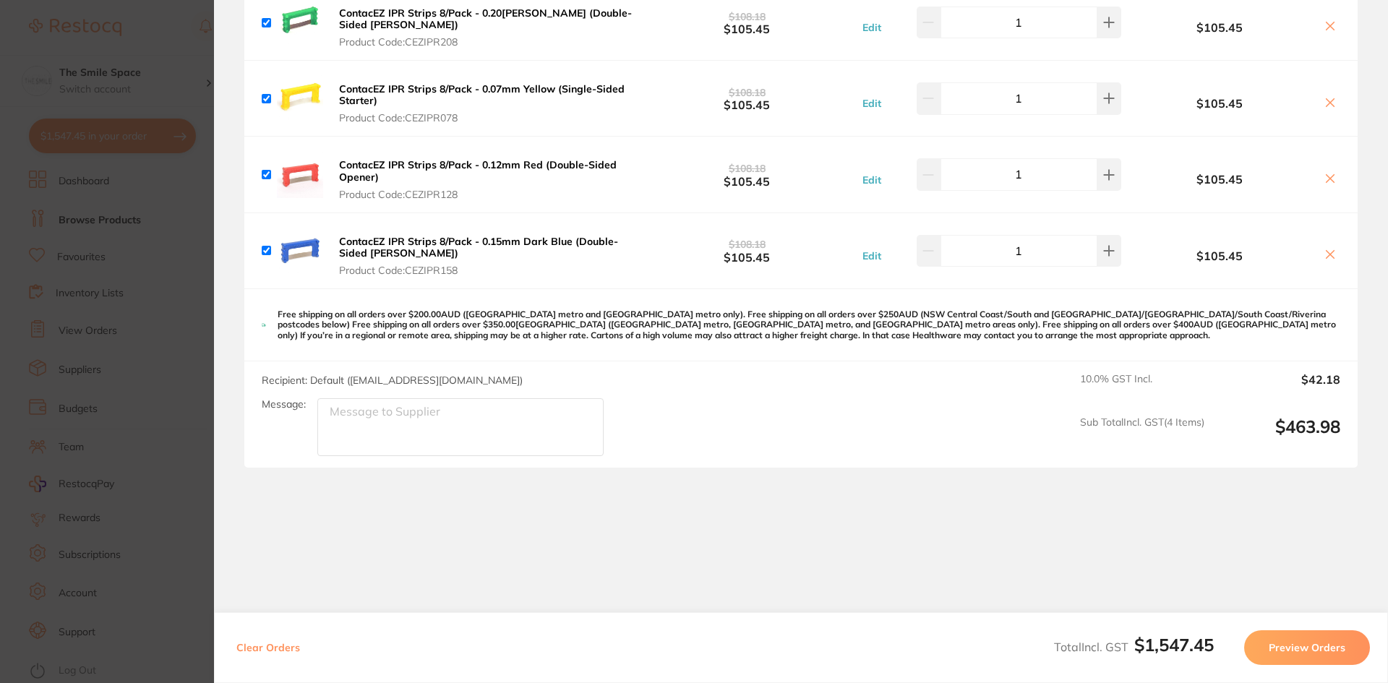
scroll to position [997, 0]
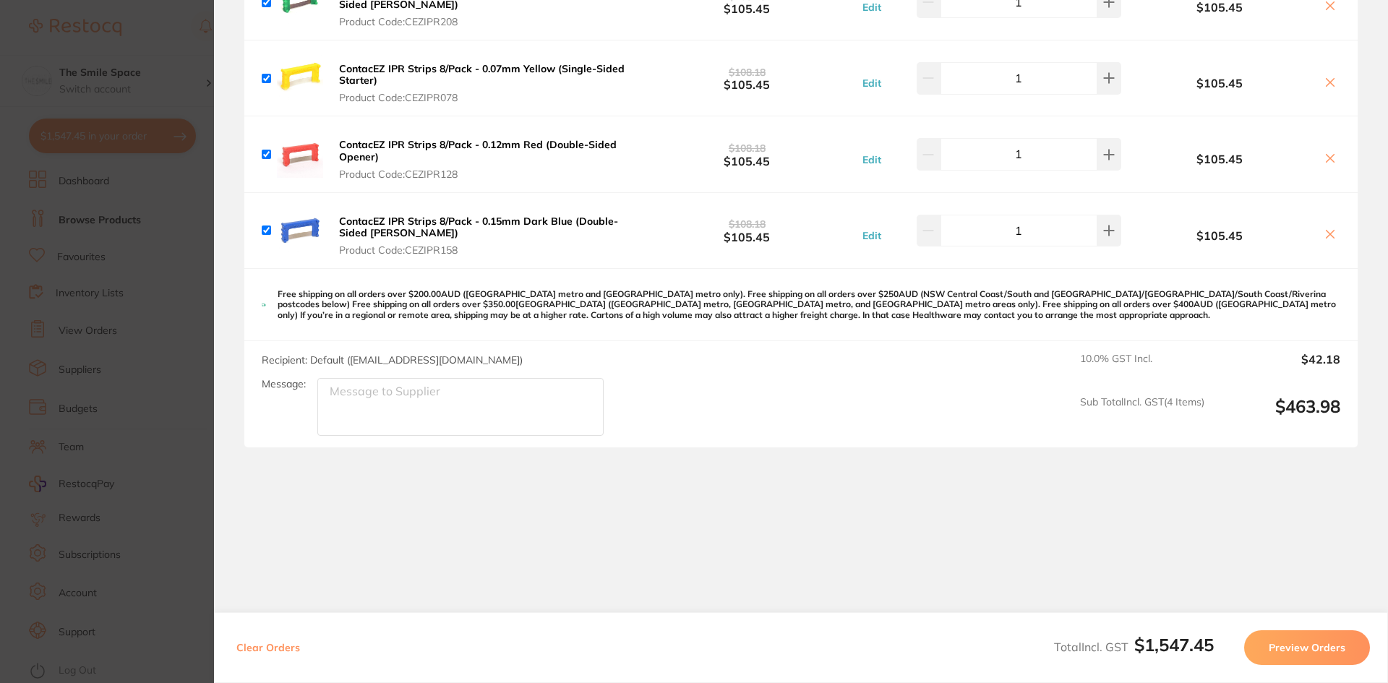
click at [173, 275] on section "Update RRP Set your pre negotiated price for this item. Item Agreed RRP (excl. …" at bounding box center [694, 341] width 1388 height 683
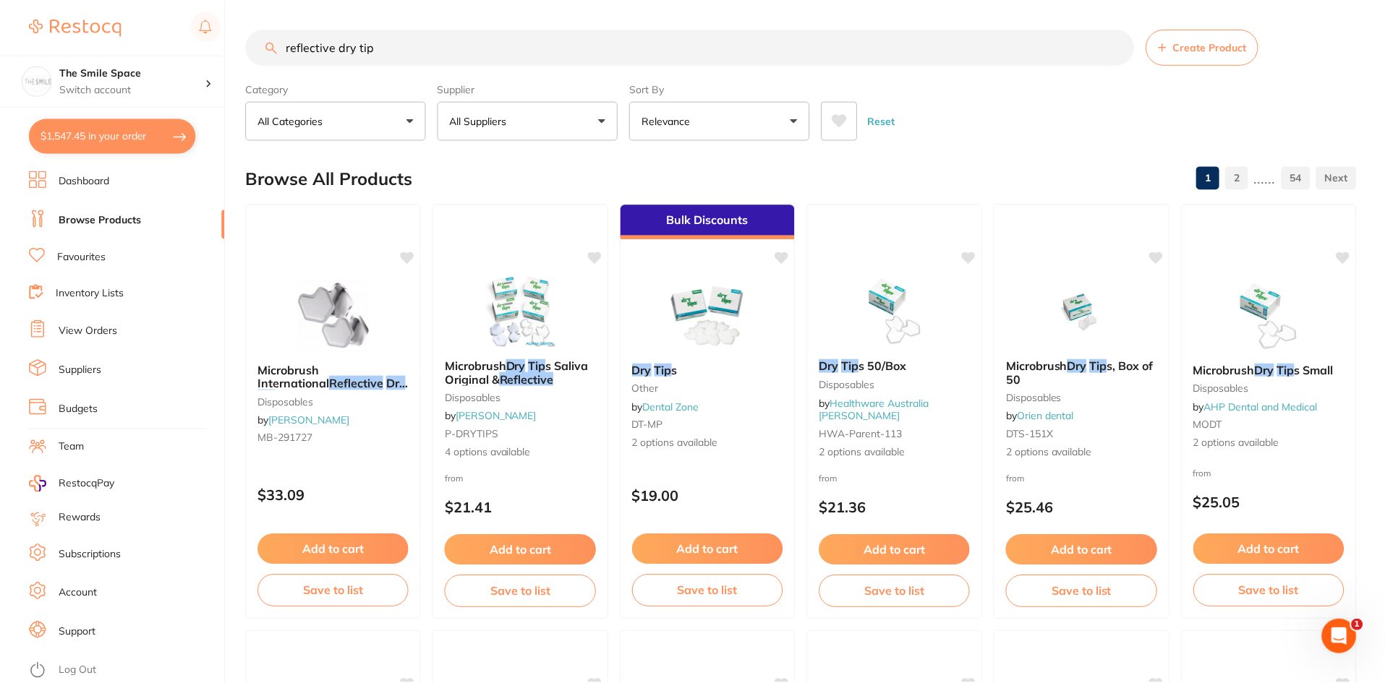
scroll to position [1, 0]
click at [63, 137] on button "$1,547.45 in your order" at bounding box center [112, 136] width 167 height 35
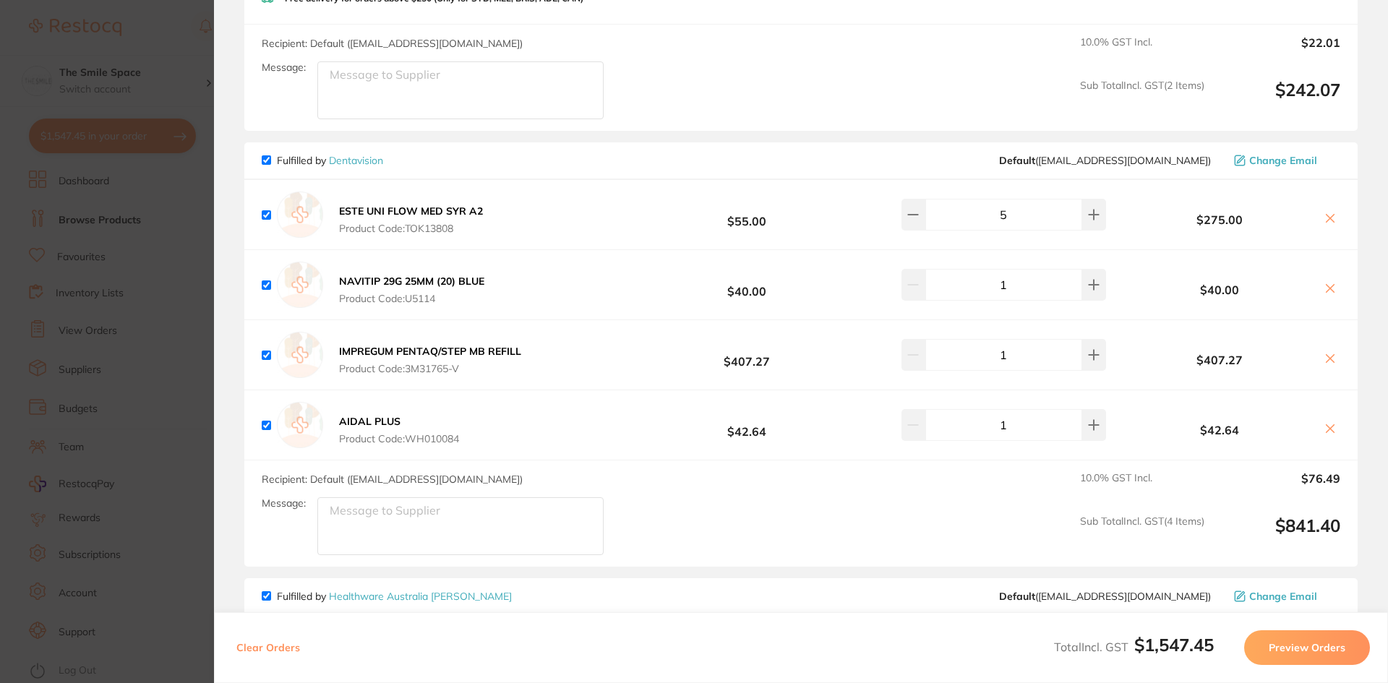
scroll to position [346, 0]
click at [1328, 424] on icon at bounding box center [1331, 428] width 12 height 12
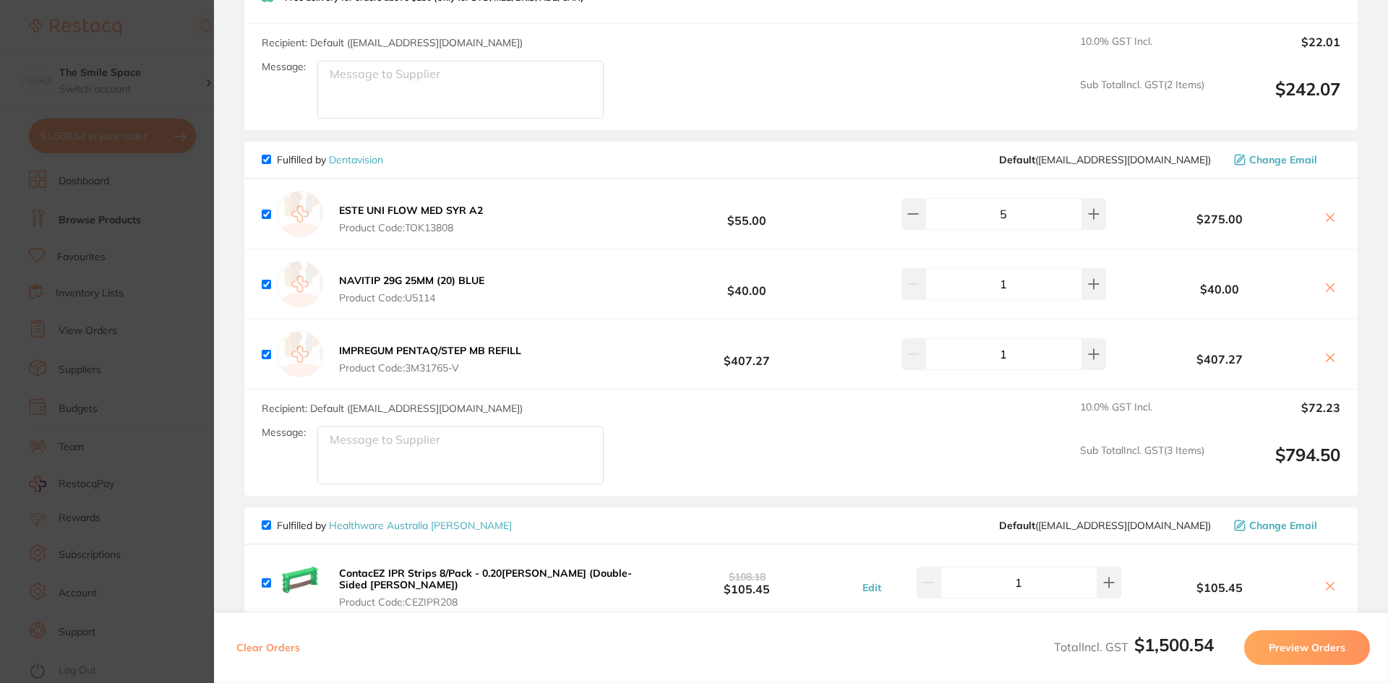
checkbox input "true"
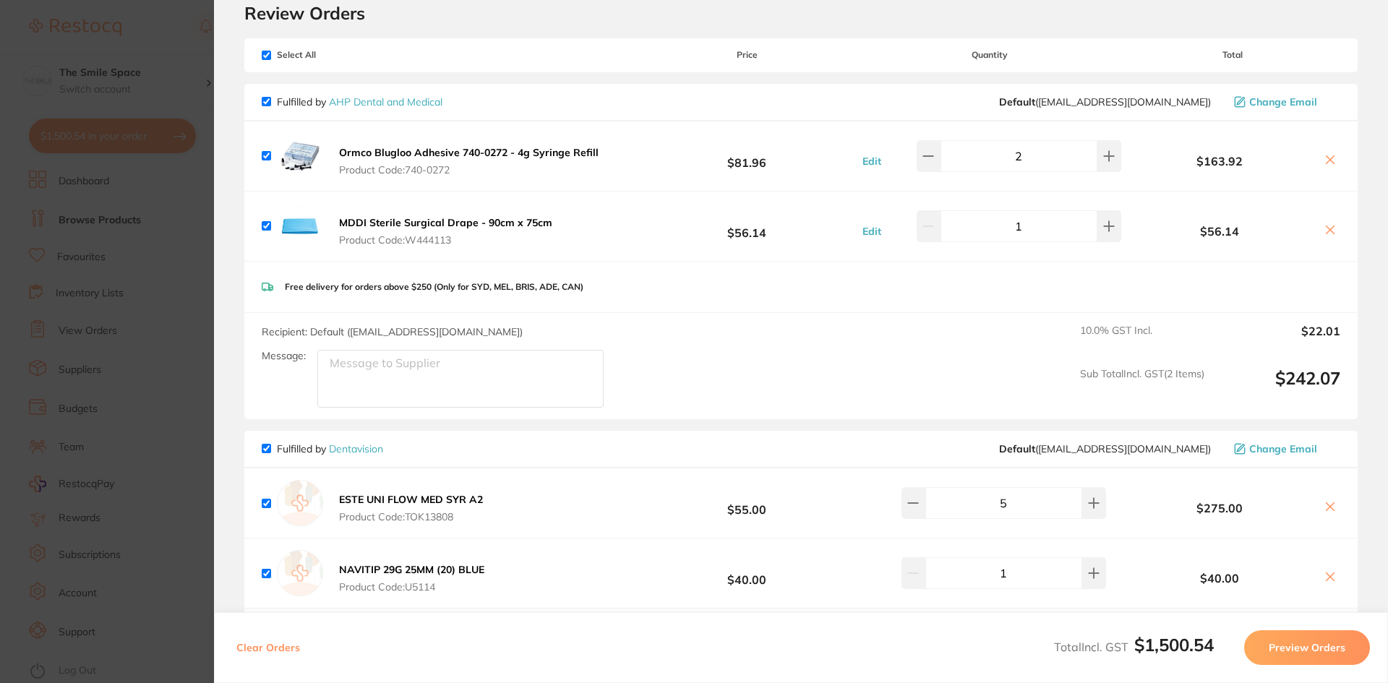
scroll to position [0, 0]
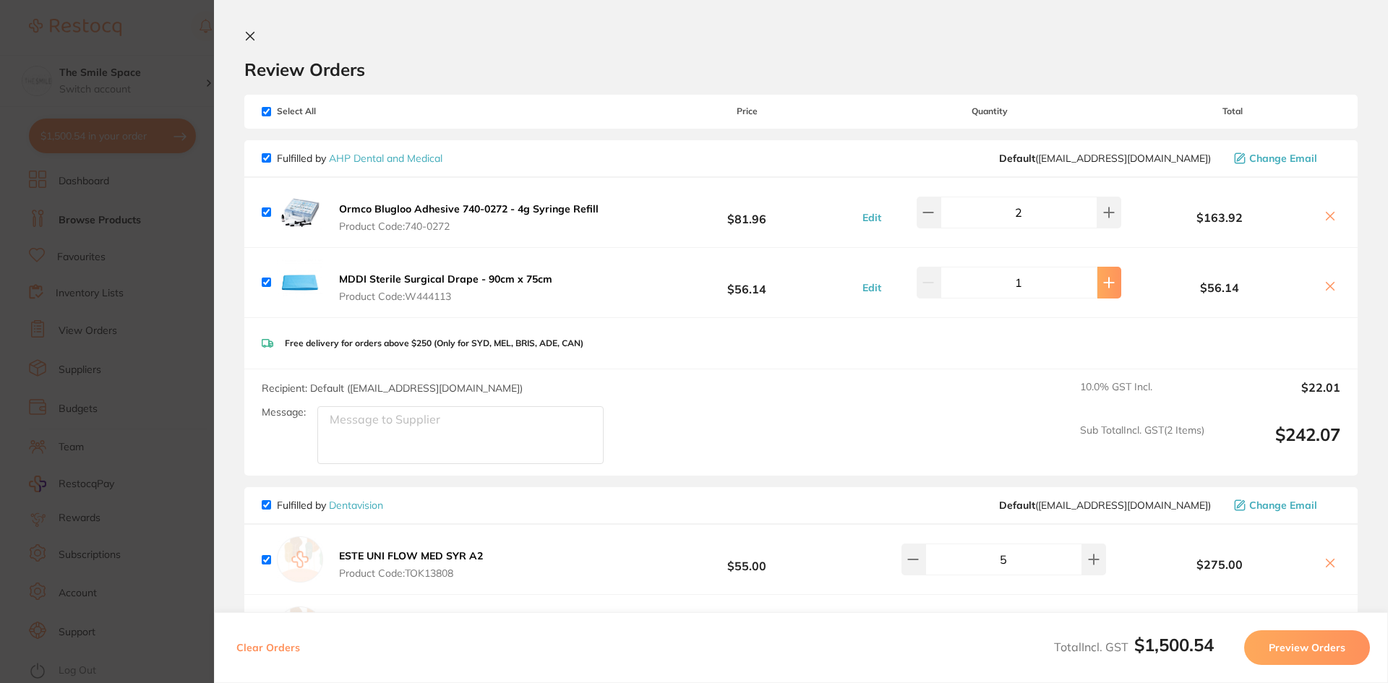
click at [1101, 291] on button at bounding box center [1110, 283] width 24 height 32
type input "2"
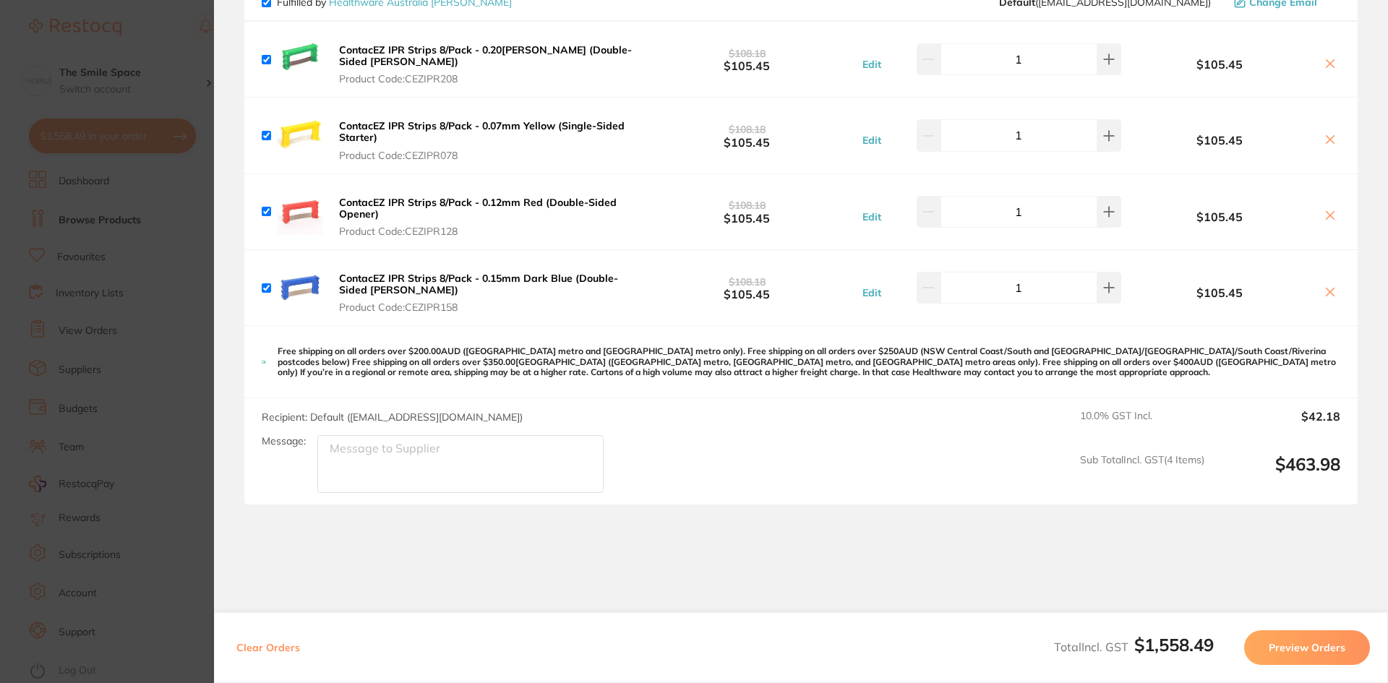
scroll to position [985, 0]
